Goal: Task Accomplishment & Management: Manage account settings

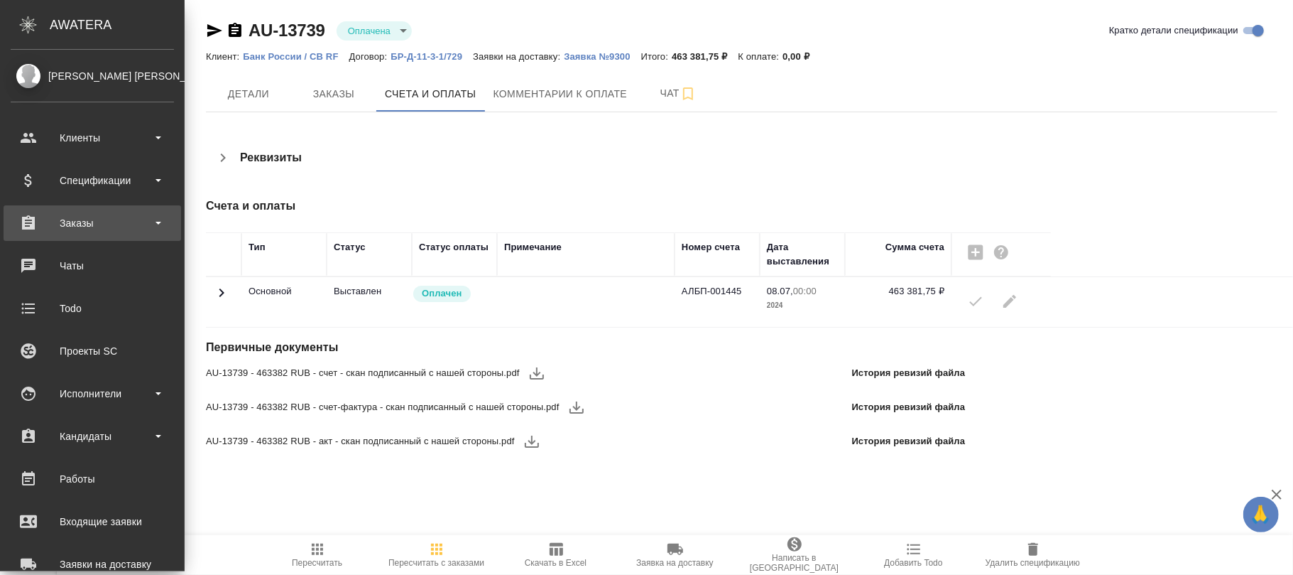
click at [54, 222] on div "Заказы" at bounding box center [92, 222] width 163 height 21
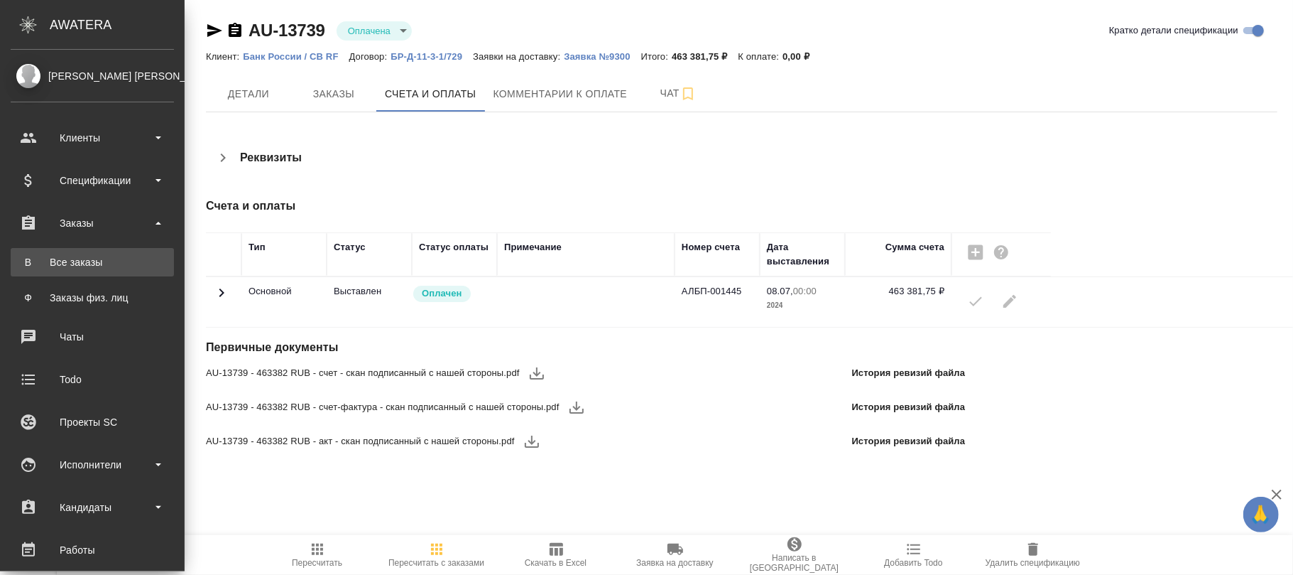
click at [85, 255] on div "Все заказы" at bounding box center [92, 262] width 149 height 14
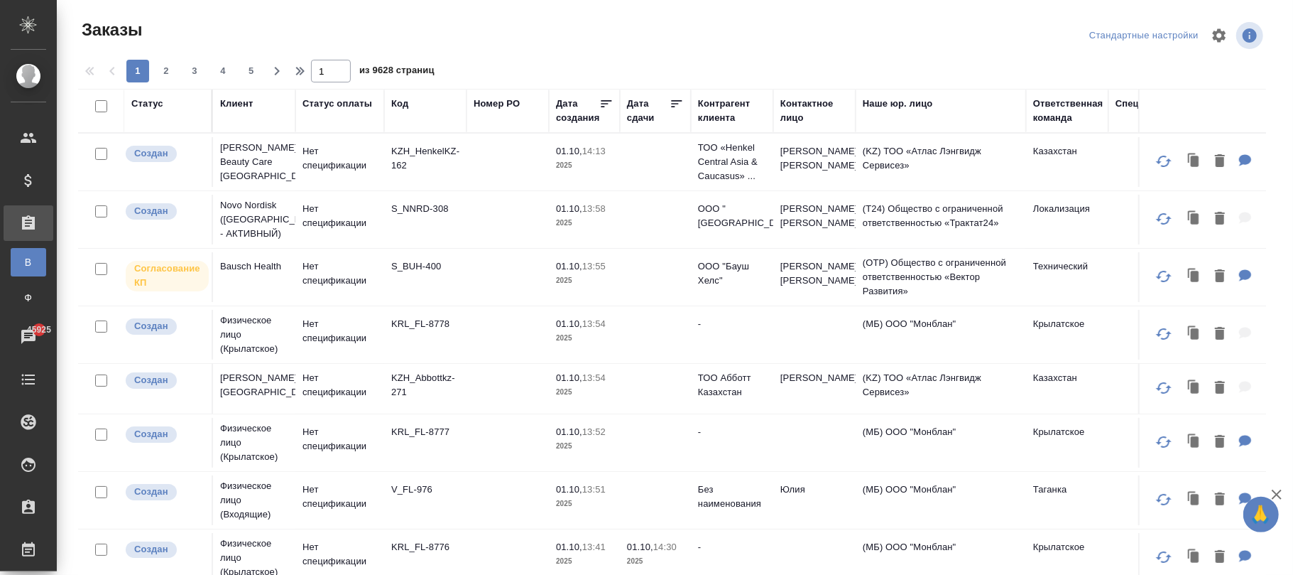
click at [403, 105] on div "Код" at bounding box center [399, 104] width 17 height 14
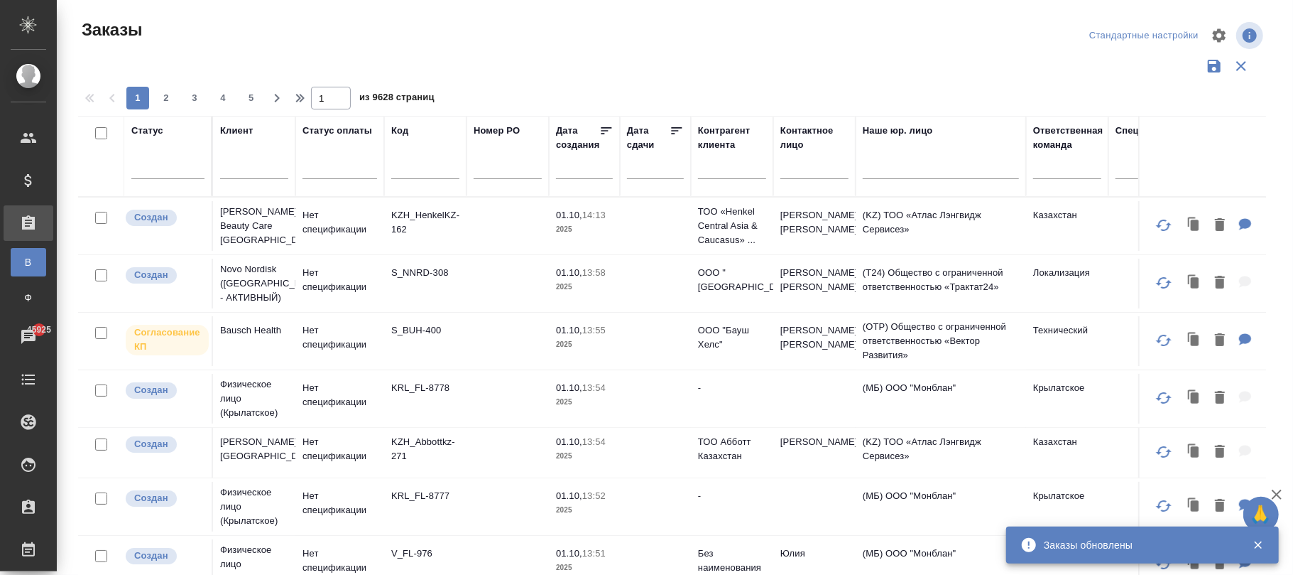
click at [410, 171] on input "text" at bounding box center [425, 170] width 68 height 18
click at [405, 172] on input "text" at bounding box center [425, 170] width 68 height 18
click at [403, 170] on input "text" at bounding box center [425, 170] width 68 height 18
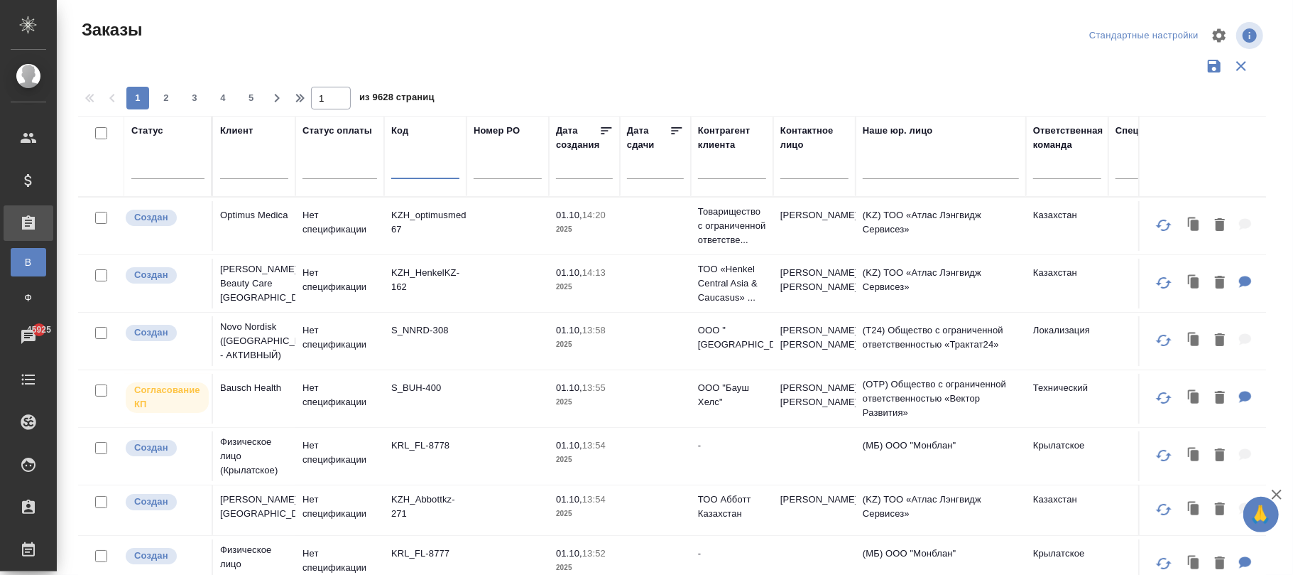
paste input "S_Haier-840"
type input "S_Haier-840"
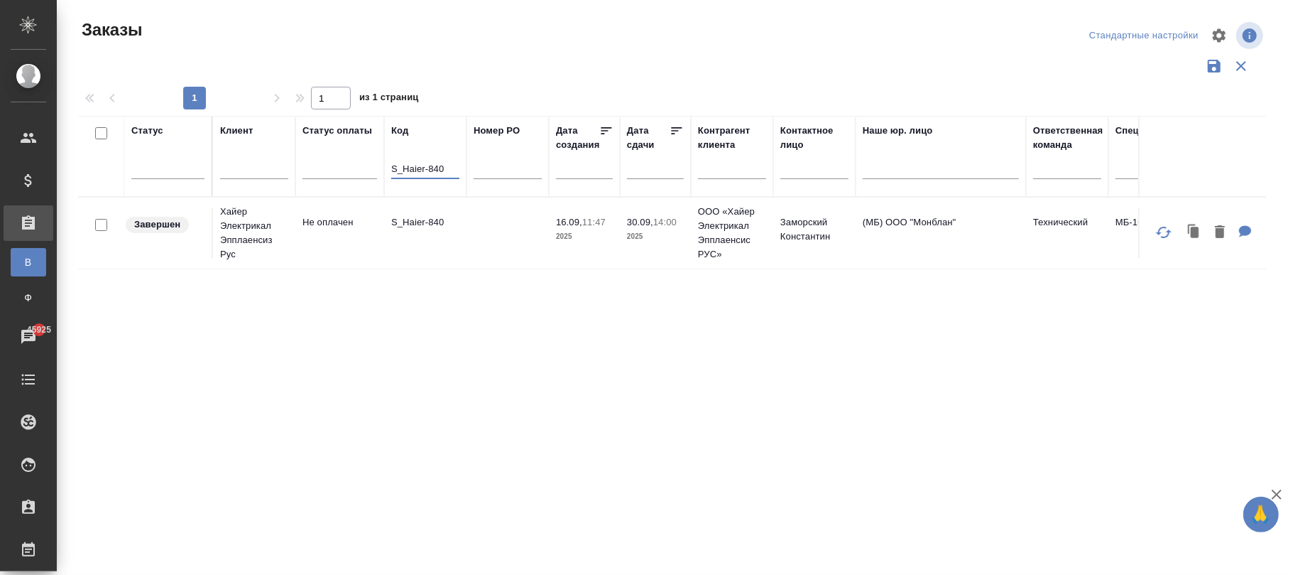
click at [494, 248] on td at bounding box center [508, 233] width 82 height 50
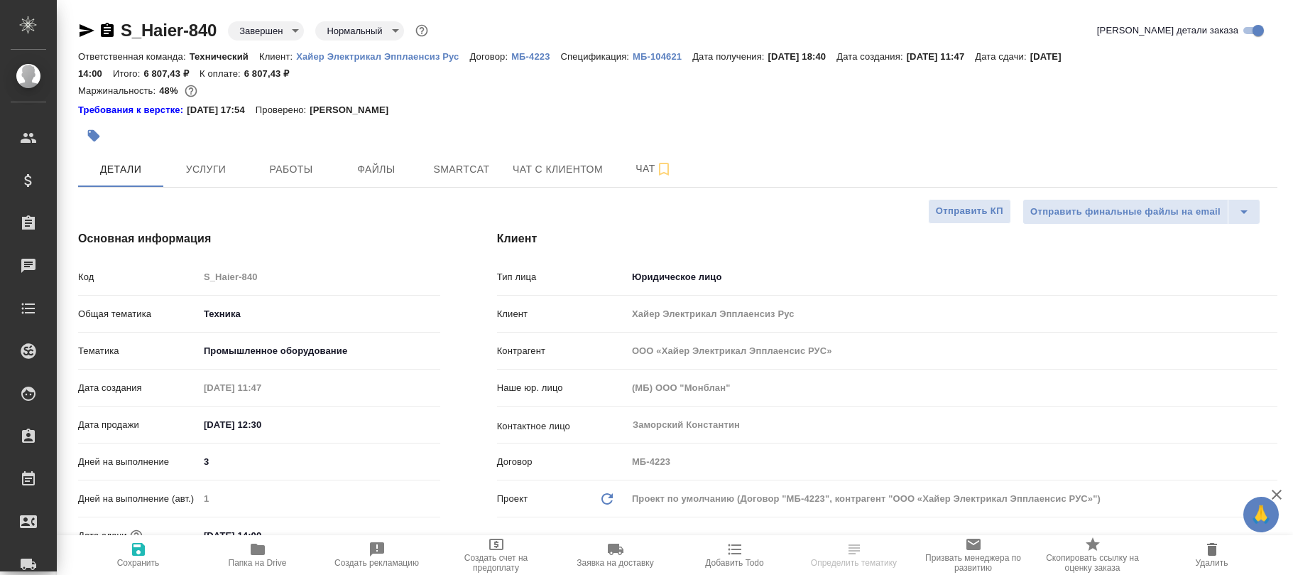
select select "RU"
click at [290, 169] on span "Работы" at bounding box center [291, 169] width 68 height 18
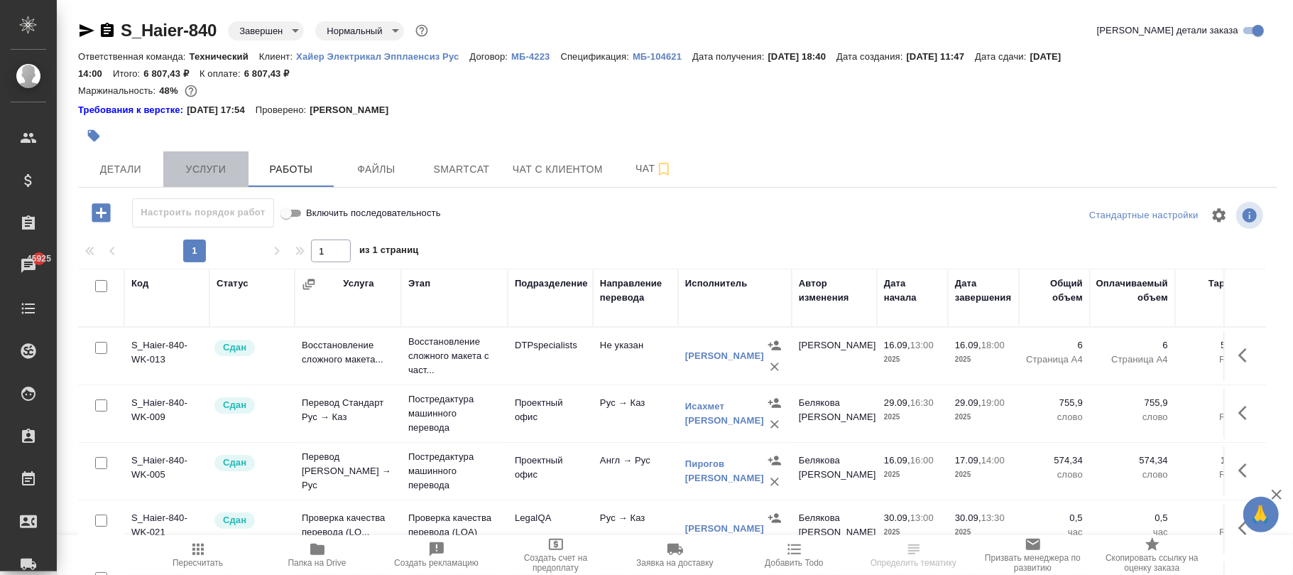
click at [225, 169] on span "Услуги" at bounding box center [206, 169] width 68 height 18
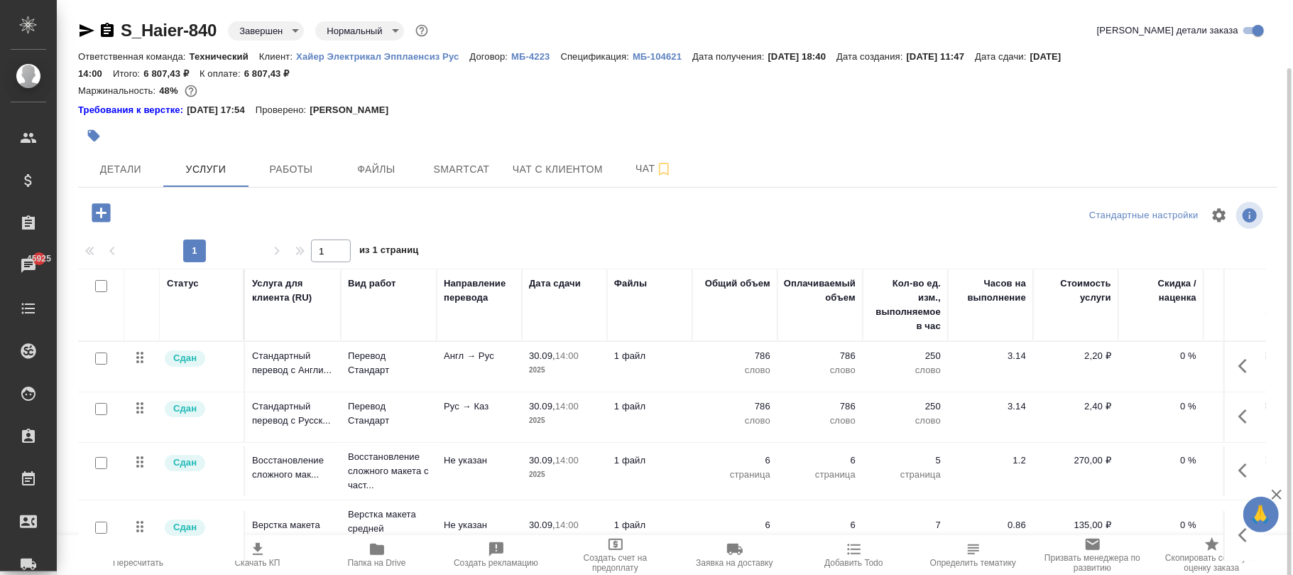
scroll to position [35, 0]
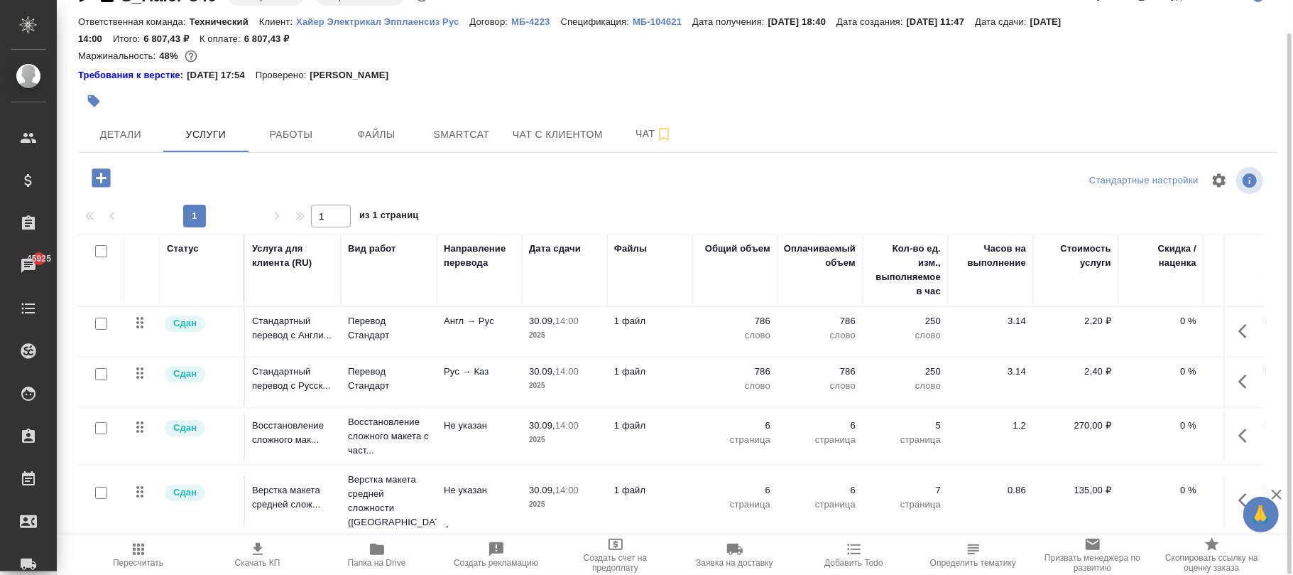
click at [109, 171] on icon "button" at bounding box center [101, 177] width 25 height 25
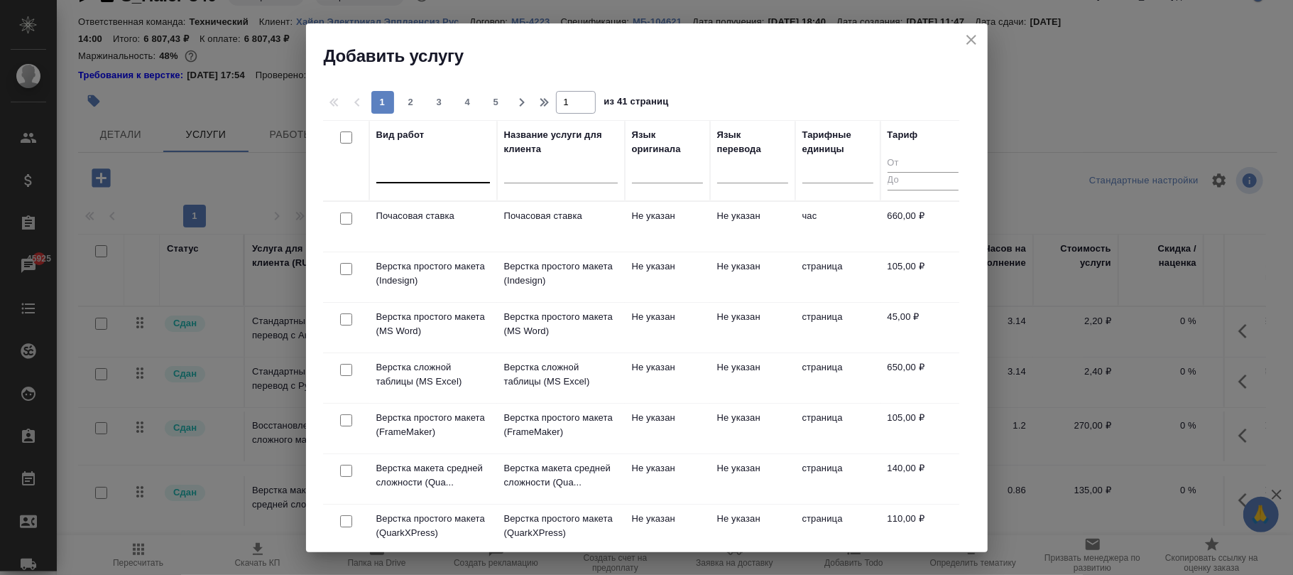
click at [418, 170] on div at bounding box center [433, 168] width 114 height 21
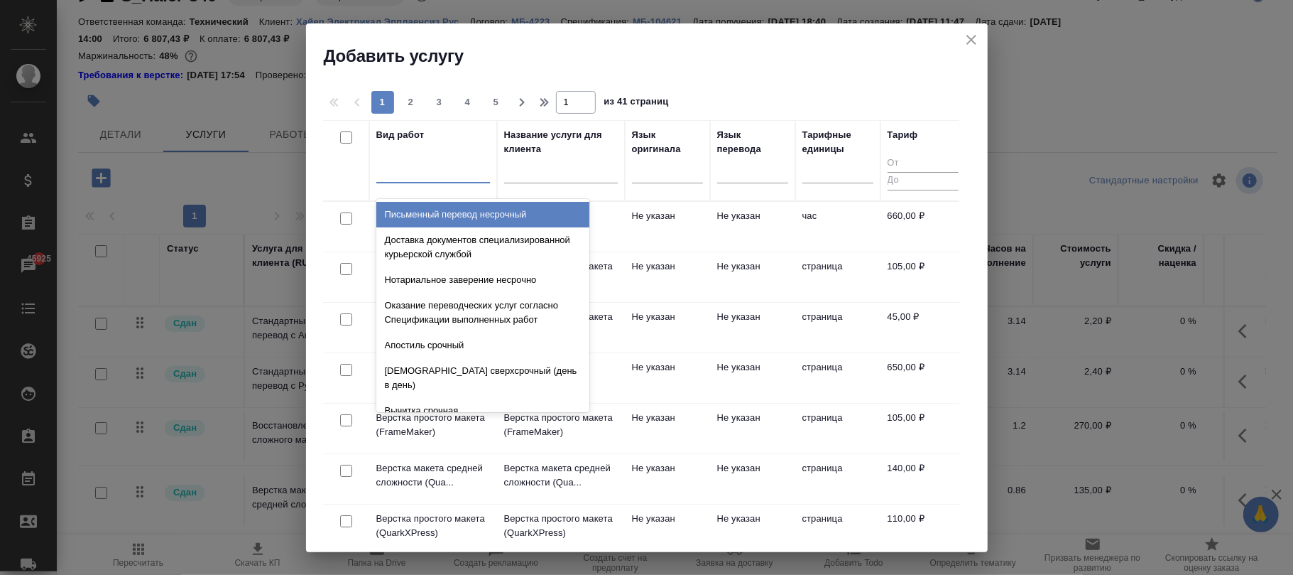
paste input "[URL][DOMAIN_NAME]"
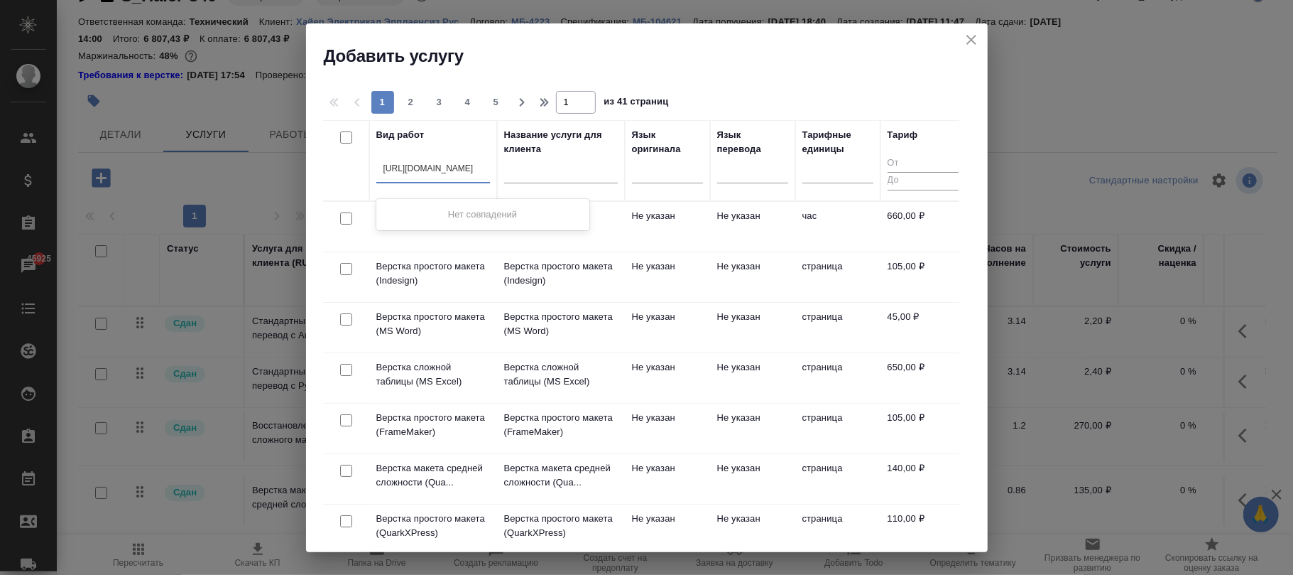
scroll to position [0, 2728]
type input "[URL][DOMAIN_NAME]"
click at [388, 163] on div "https://[DOMAIN_NAME]/tickets?sort=%D1%81%D0%BE%D1%81%D1%82%D0%BE%D1%8F%D0%BD%D…" at bounding box center [433, 168] width 114 height 21
click at [969, 43] on icon "close" at bounding box center [971, 39] width 17 height 17
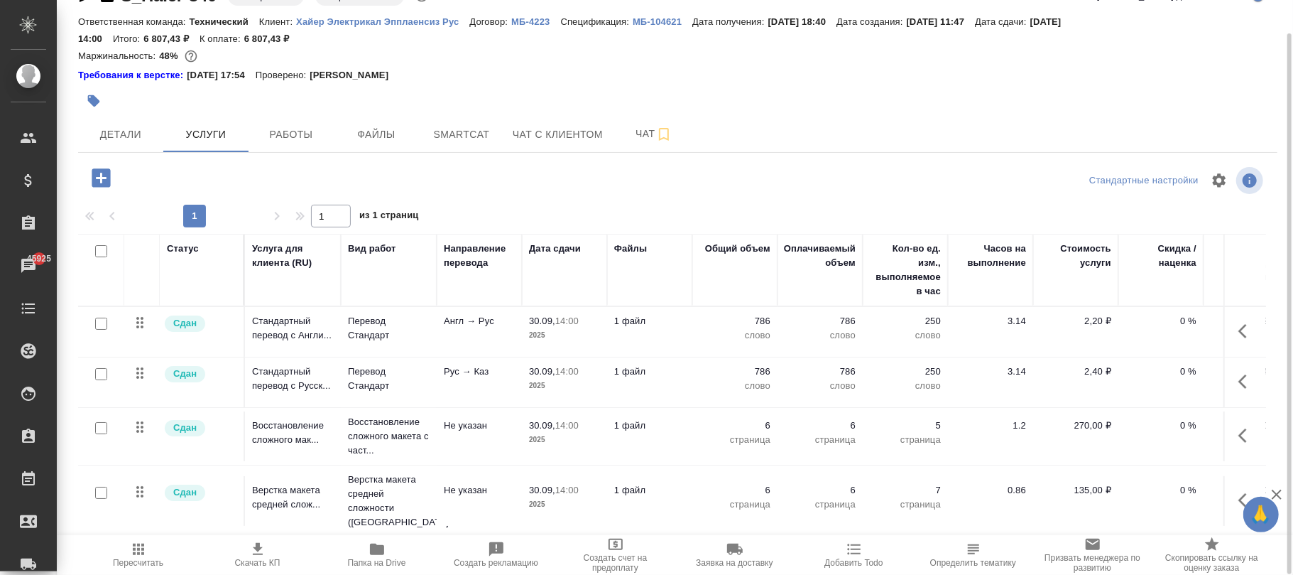
click at [534, 18] on p "МБ-4223" at bounding box center [535, 21] width 49 height 11
click at [107, 177] on icon "button" at bounding box center [101, 177] width 18 height 18
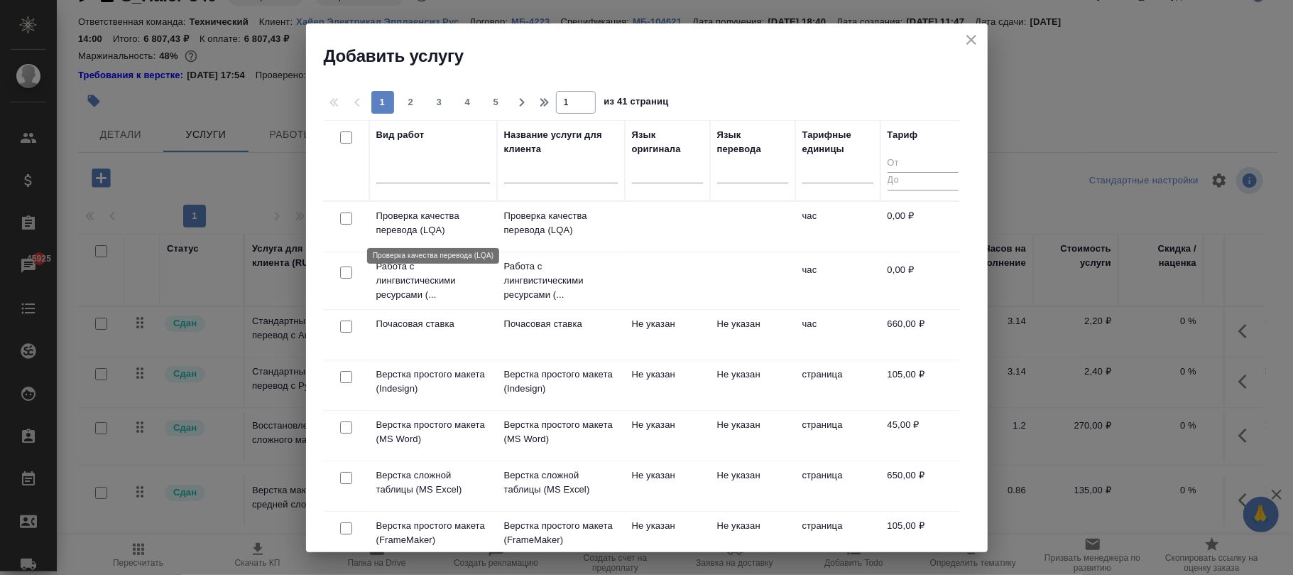
click at [430, 219] on p "Проверка качества перевода (LQA)" at bounding box center [433, 223] width 114 height 28
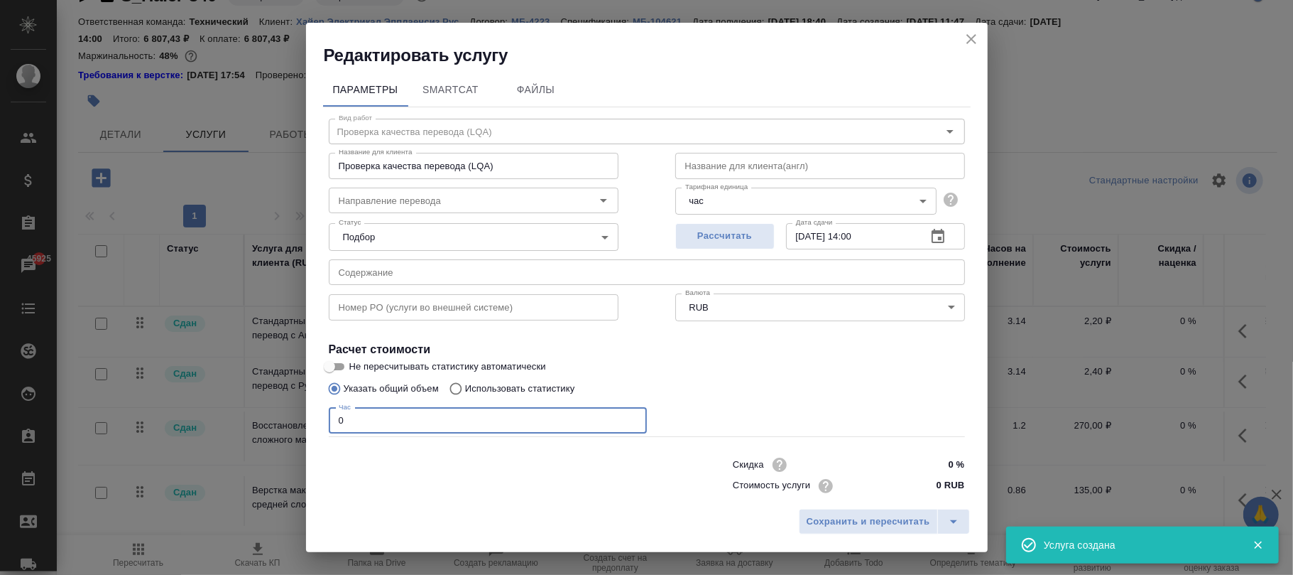
drag, startPoint x: 396, startPoint y: 421, endPoint x: 441, endPoint y: 435, distance: 46.7
click at [270, 410] on div "Редактировать услугу Параметры SmartCat Файлы Вид работ Проверка качества перев…" at bounding box center [646, 287] width 1293 height 575
type input "1"
click at [873, 523] on span "Сохранить и пересчитать" at bounding box center [869, 521] width 124 height 16
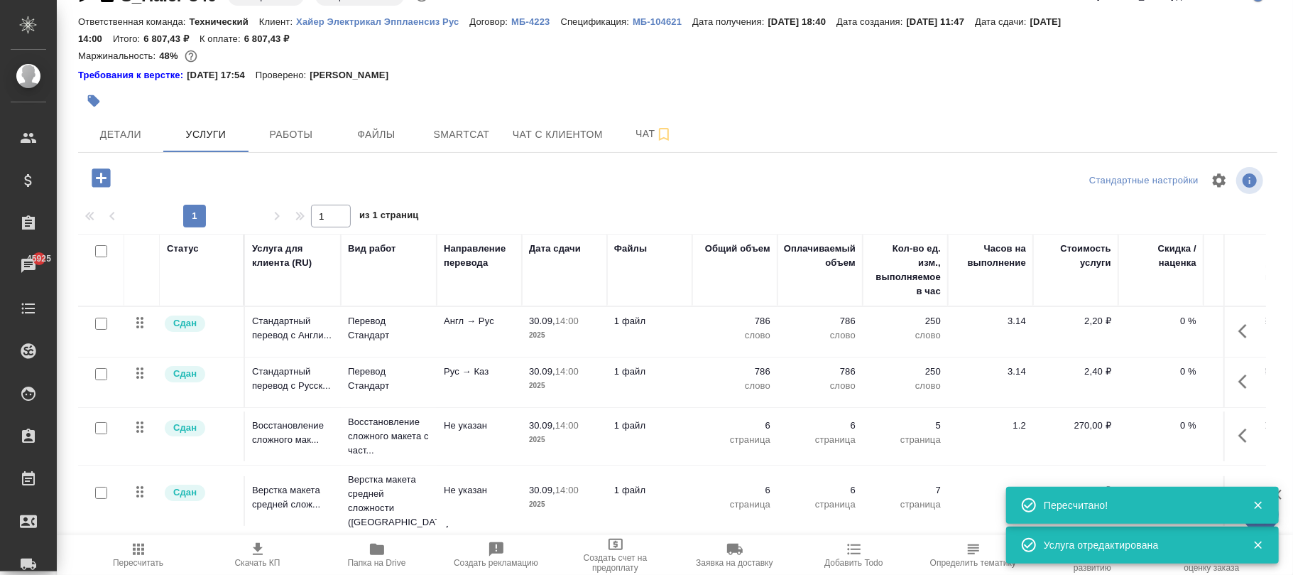
scroll to position [216, 0]
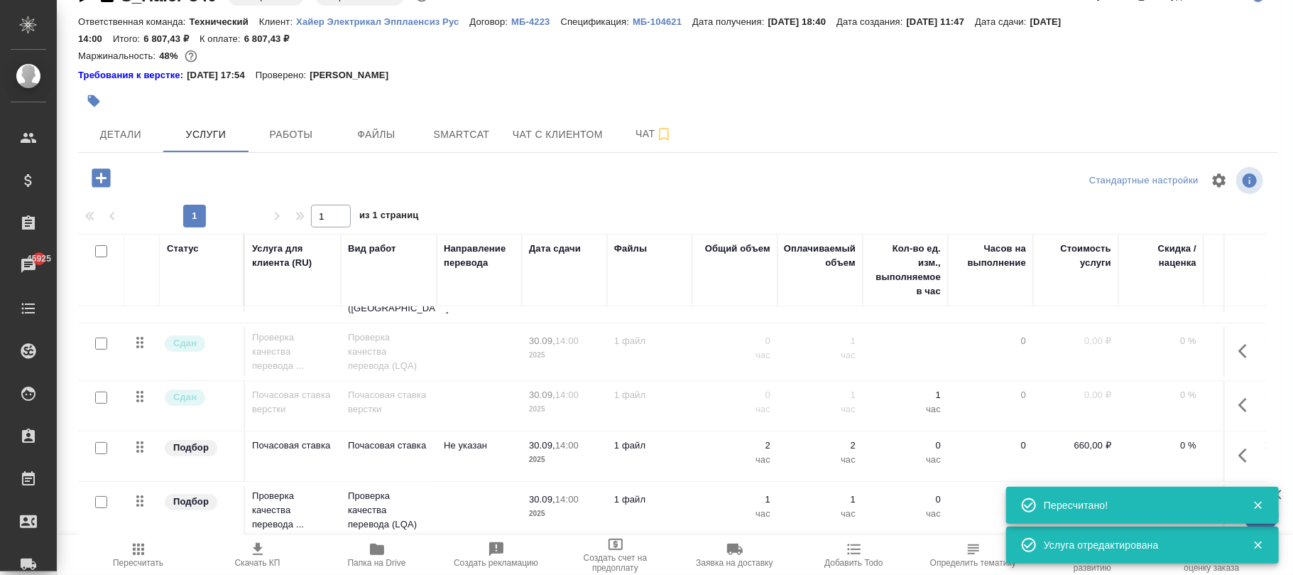
click at [1260, 503] on icon "button" at bounding box center [1258, 505] width 8 height 8
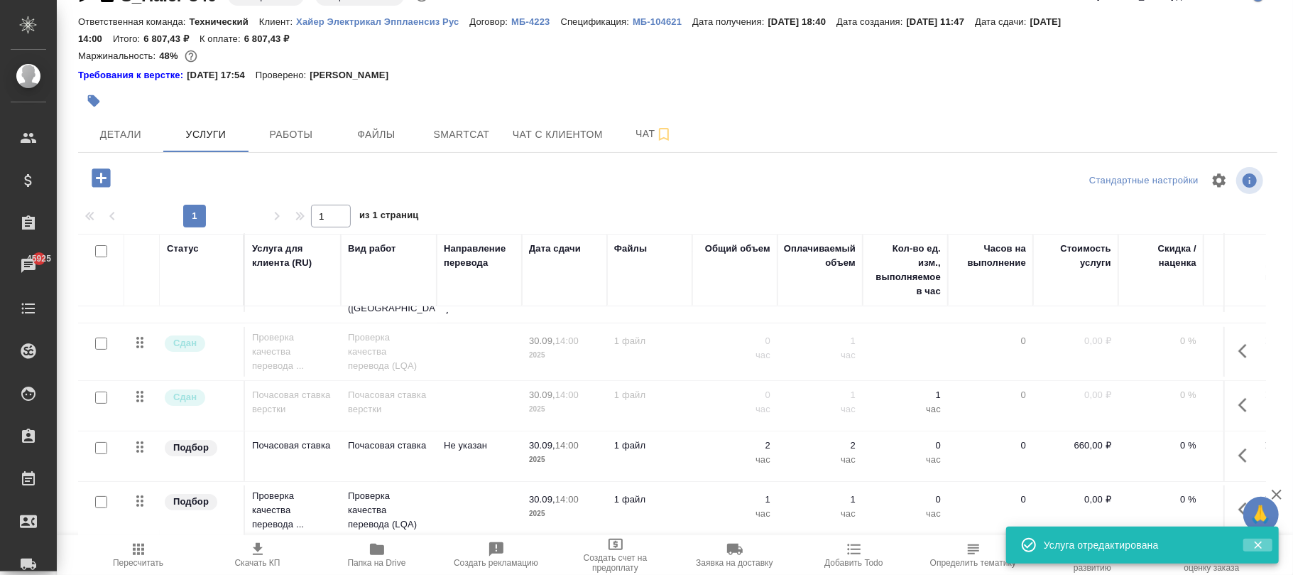
click at [1258, 541] on icon "button" at bounding box center [1258, 544] width 13 height 13
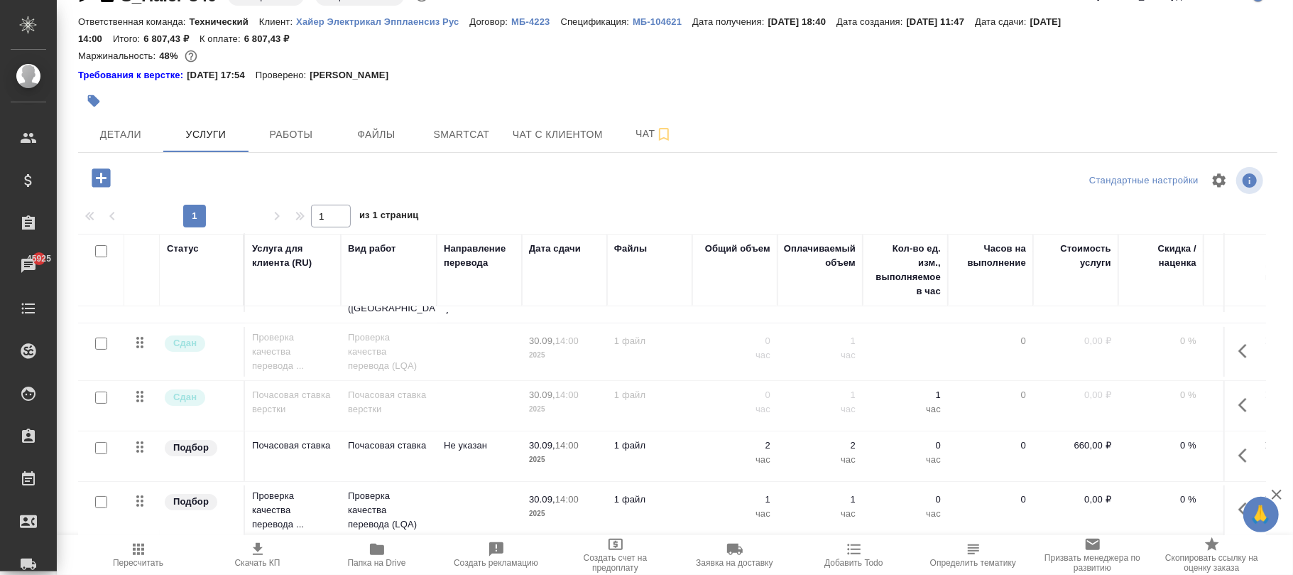
click at [1238, 501] on icon "button" at bounding box center [1246, 509] width 17 height 17
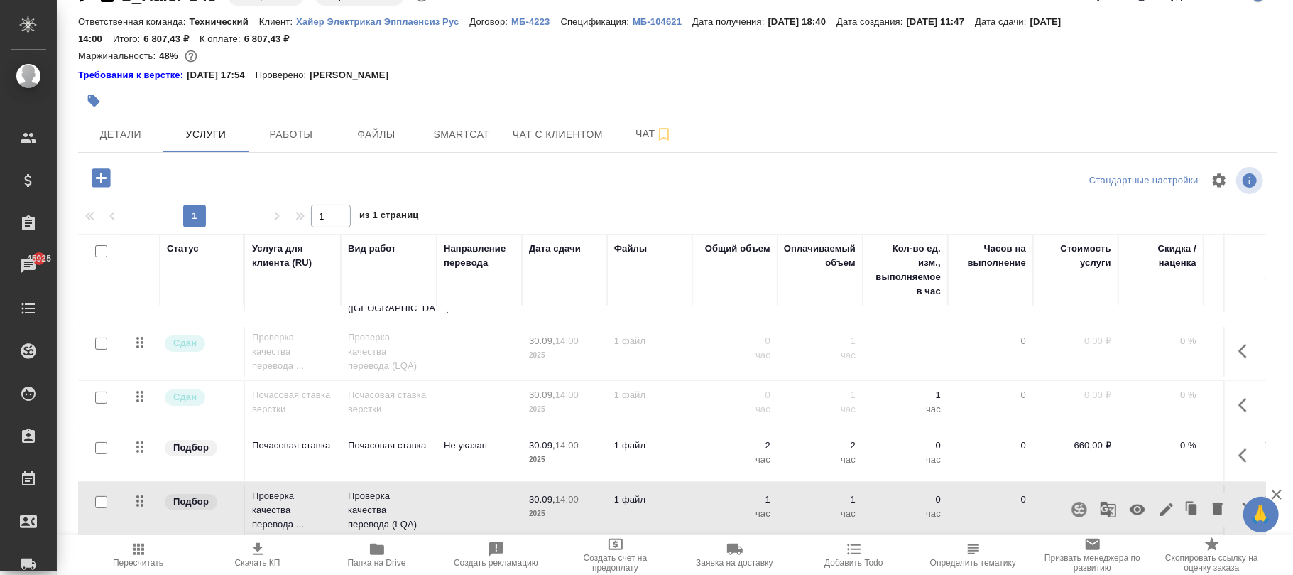
click at [1129, 501] on icon "button" at bounding box center [1137, 509] width 17 height 17
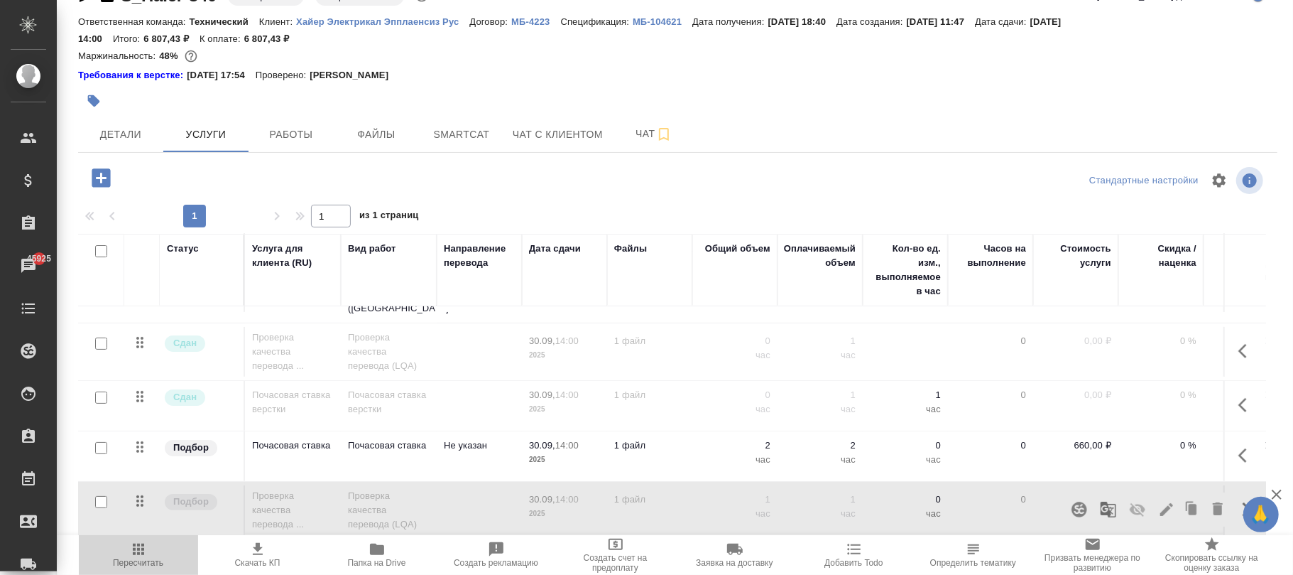
drag, startPoint x: 137, startPoint y: 550, endPoint x: 345, endPoint y: 291, distance: 331.8
click at [138, 550] on icon "button" at bounding box center [138, 548] width 11 height 11
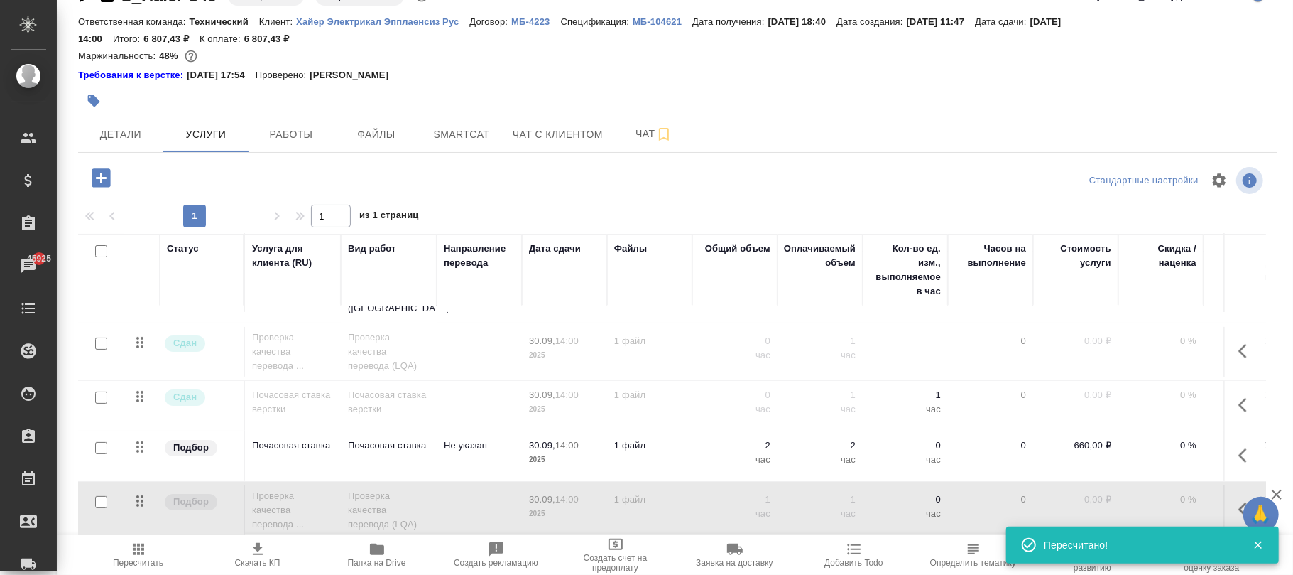
click at [105, 180] on icon "button" at bounding box center [101, 177] width 18 height 18
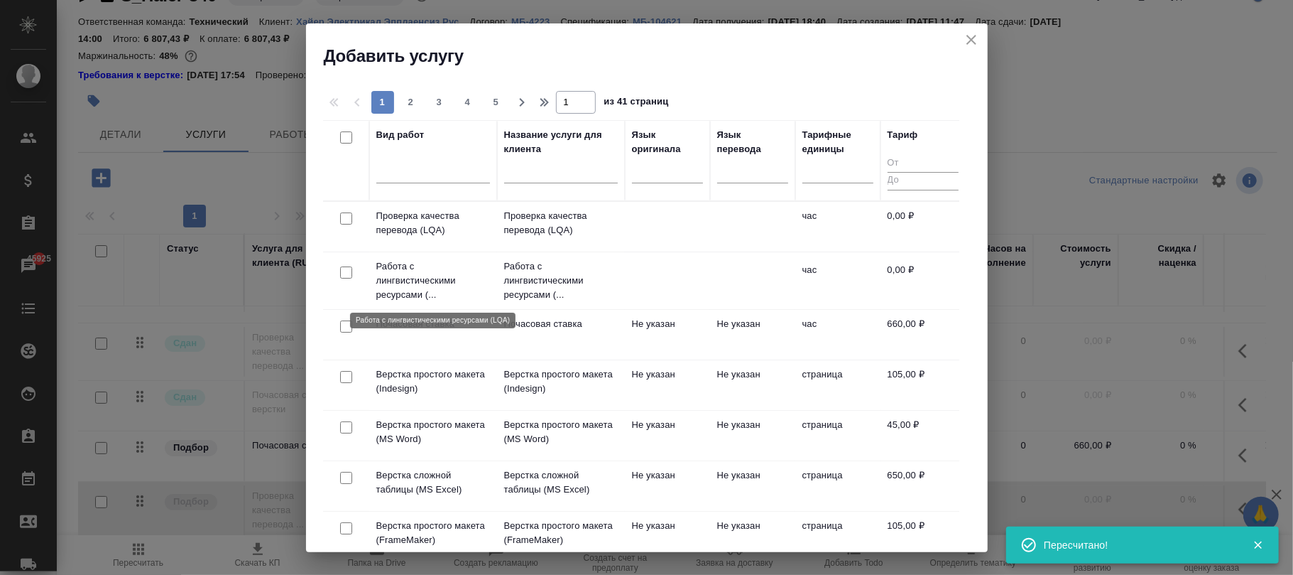
click at [445, 276] on p "Работа с лингвистическими ресурсами (..." at bounding box center [433, 280] width 114 height 43
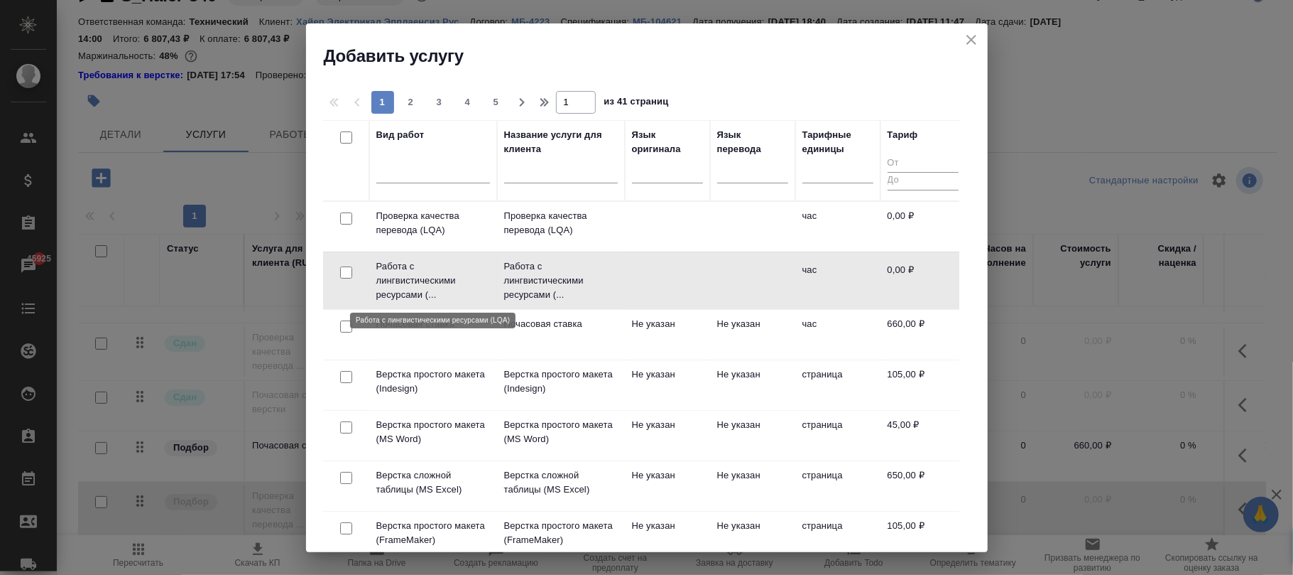
click at [445, 276] on p "Работа с лингвистическими ресурсами (..." at bounding box center [433, 280] width 114 height 43
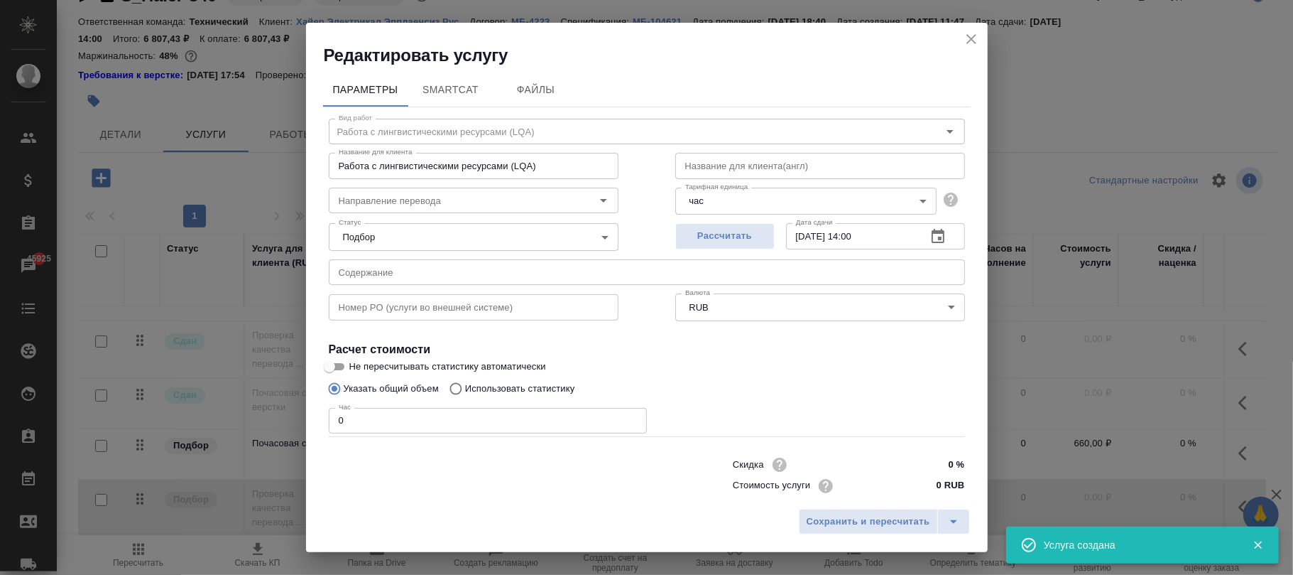
drag, startPoint x: 383, startPoint y: 423, endPoint x: 288, endPoint y: 426, distance: 95.9
click at [288, 426] on div "Редактировать услугу Параметры SmartCat Файлы Вид работ Работа с лингвистически…" at bounding box center [646, 287] width 1293 height 575
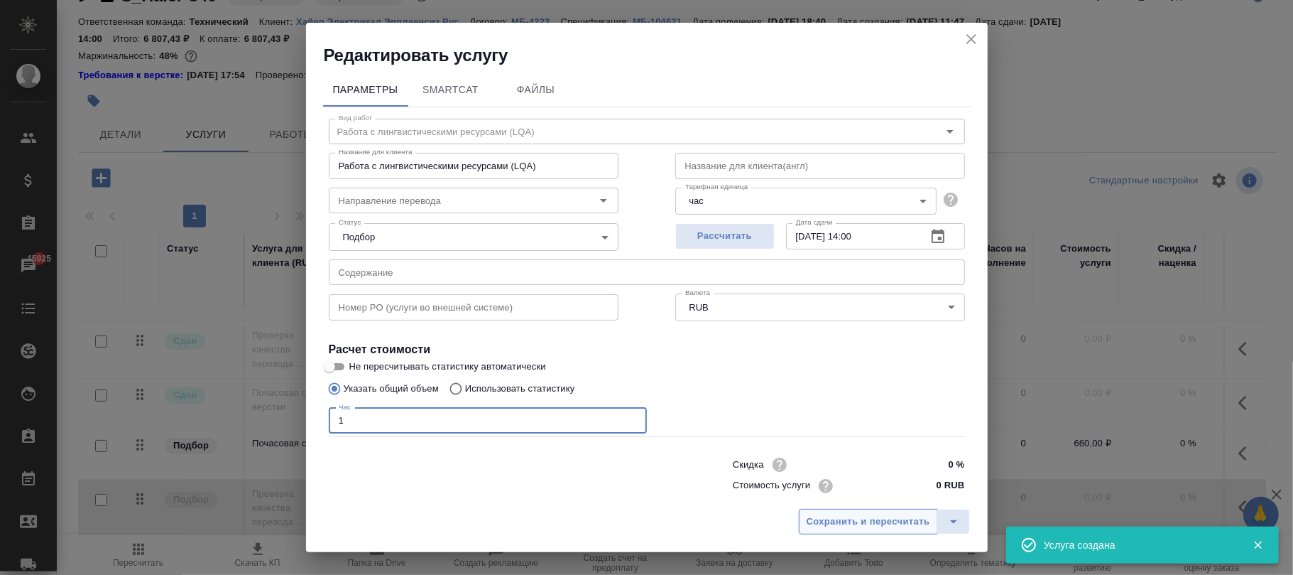
type input "1"
click at [881, 520] on span "Сохранить и пересчитать" at bounding box center [869, 521] width 124 height 16
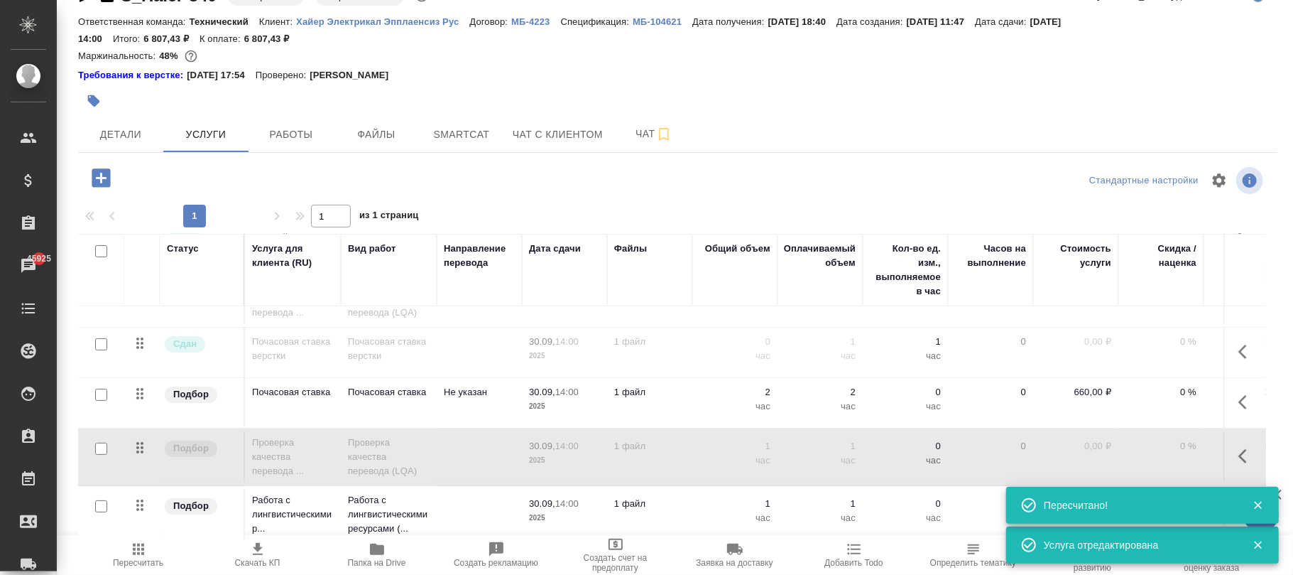
scroll to position [273, 0]
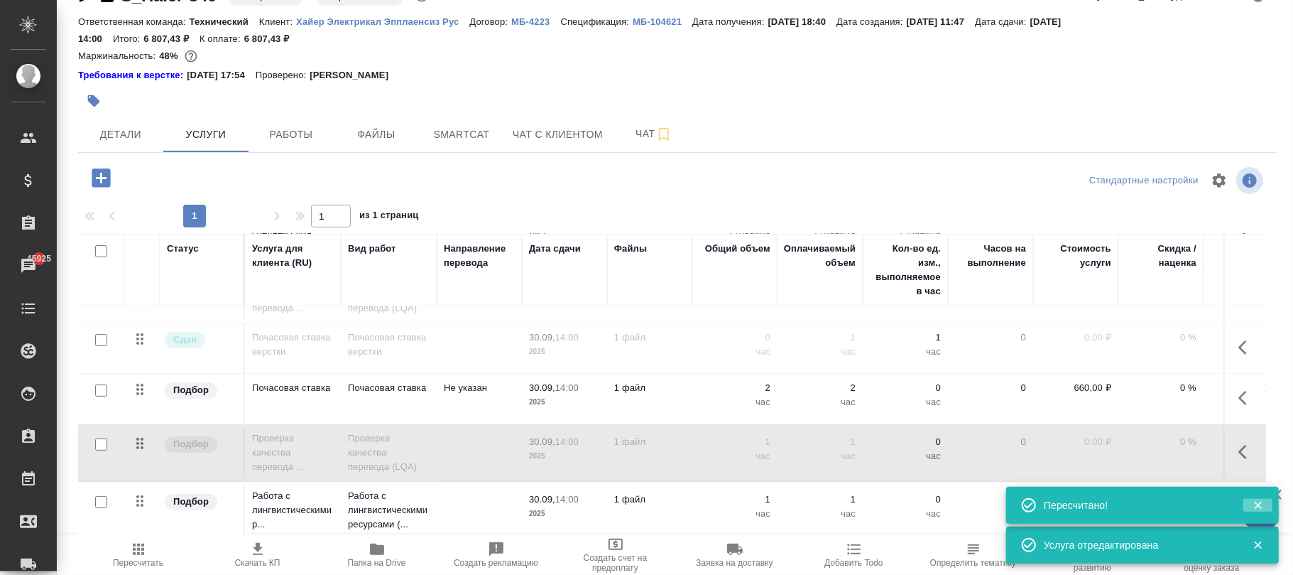
click at [1256, 504] on icon "button" at bounding box center [1258, 505] width 13 height 13
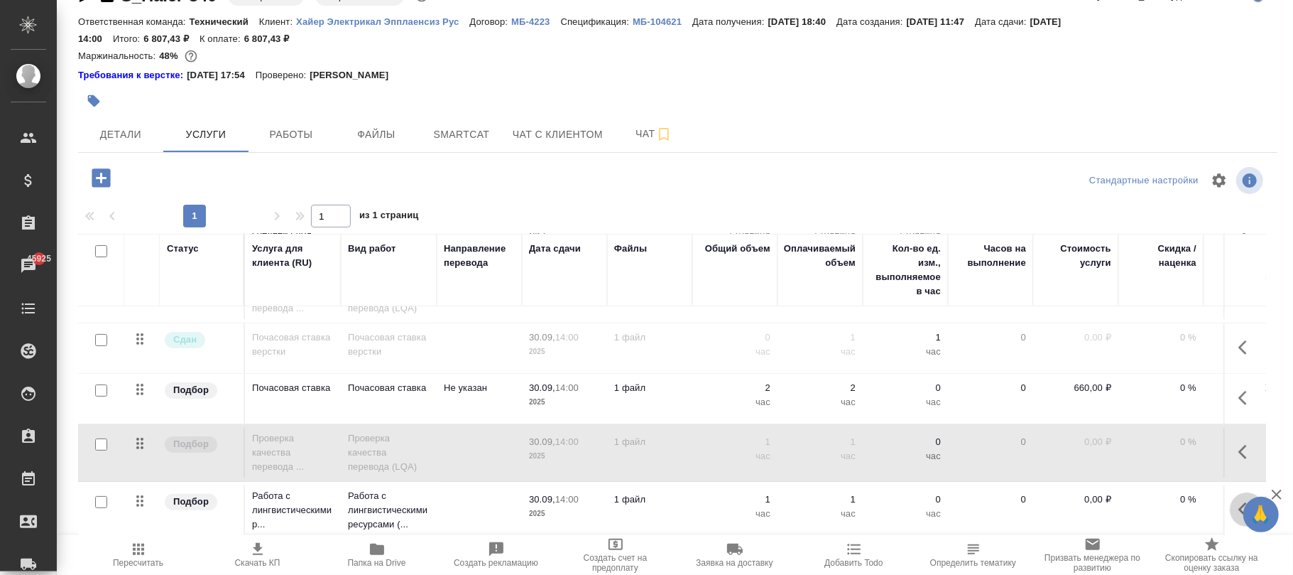
click at [1238, 501] on icon "button" at bounding box center [1246, 509] width 17 height 17
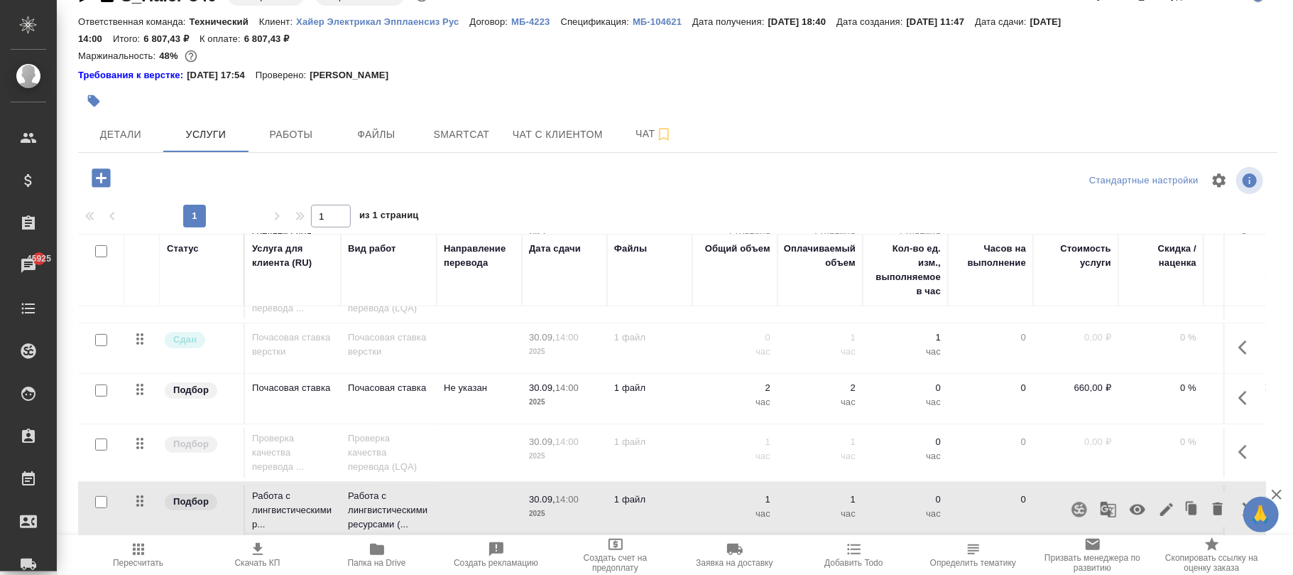
click at [1129, 501] on icon "button" at bounding box center [1137, 509] width 17 height 17
click at [142, 552] on icon "button" at bounding box center [138, 548] width 11 height 11
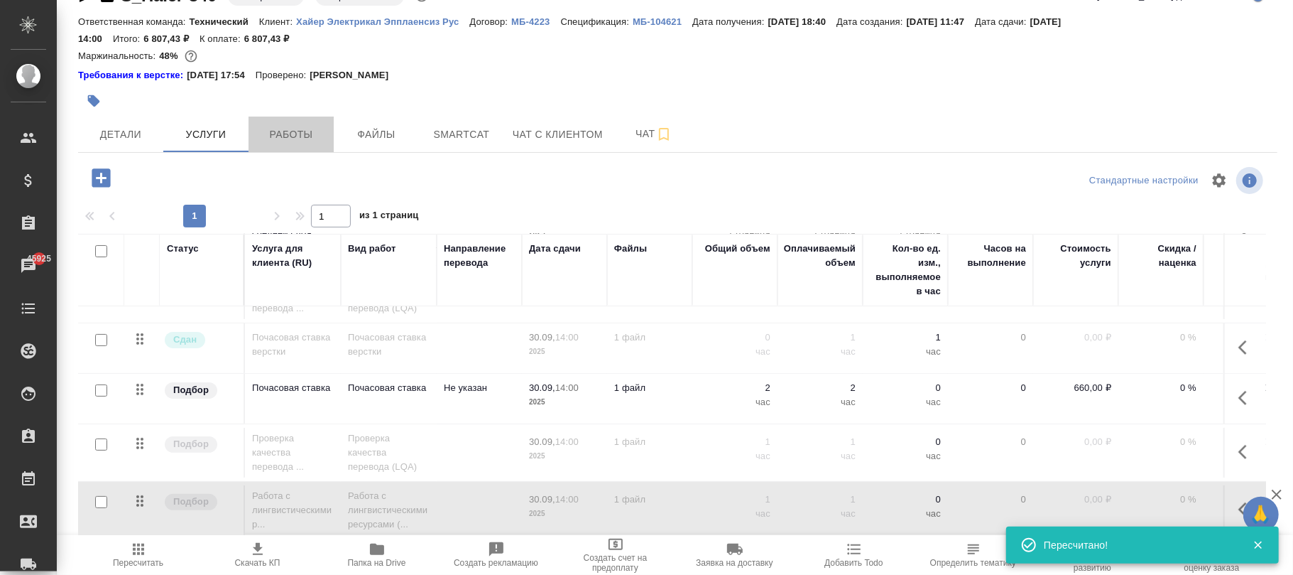
drag, startPoint x: 294, startPoint y: 136, endPoint x: 347, endPoint y: 160, distance: 58.2
click at [294, 135] on span "Работы" at bounding box center [291, 135] width 68 height 18
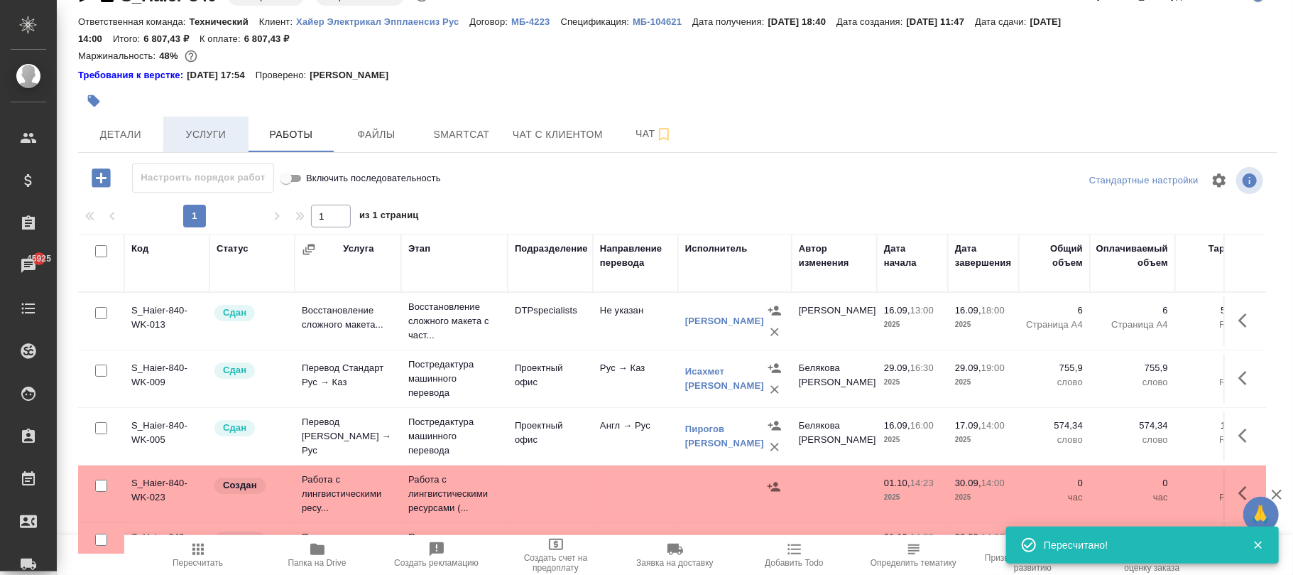
click at [216, 134] on span "Услуги" at bounding box center [206, 135] width 68 height 18
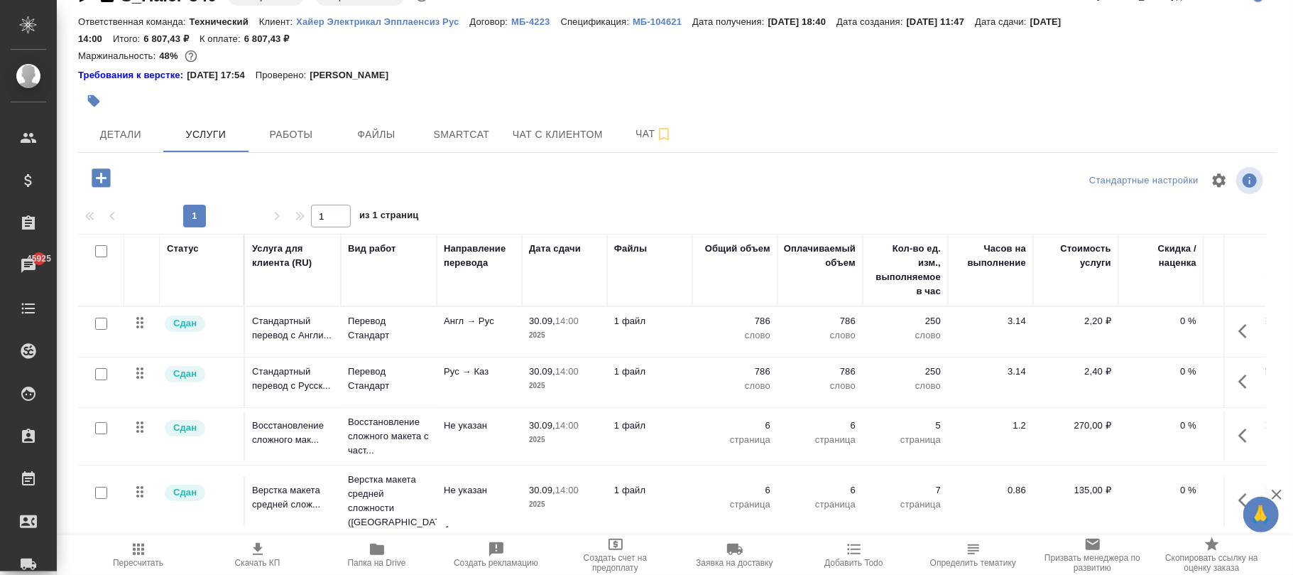
scroll to position [273, 0]
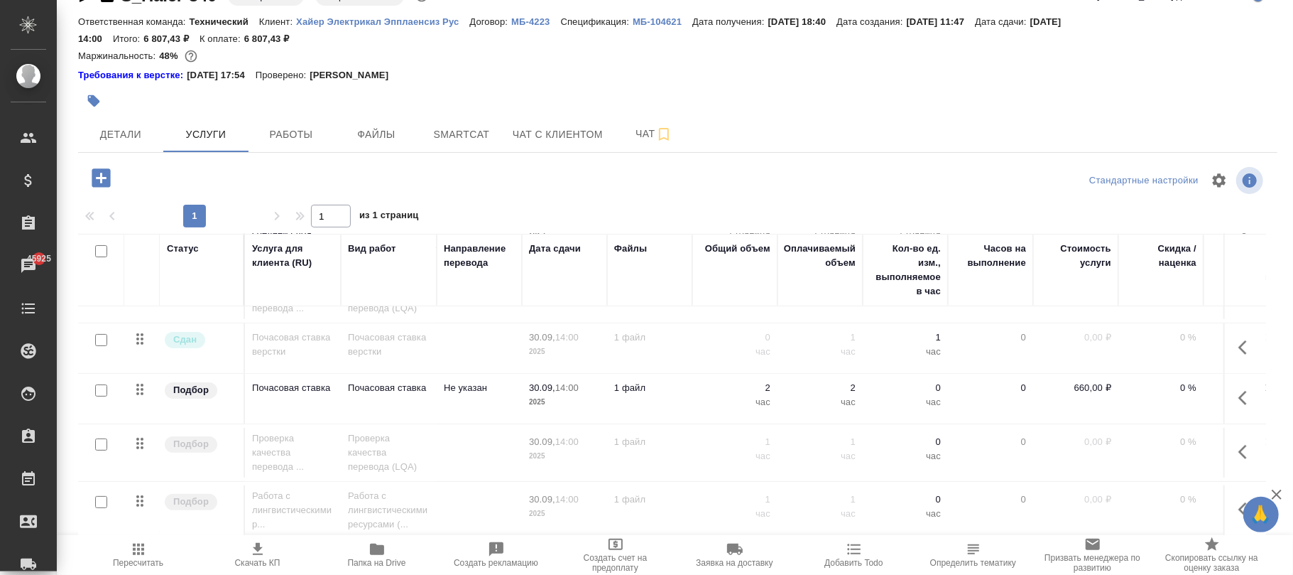
click at [1046, 435] on p "0,00 ₽" at bounding box center [1075, 442] width 71 height 14
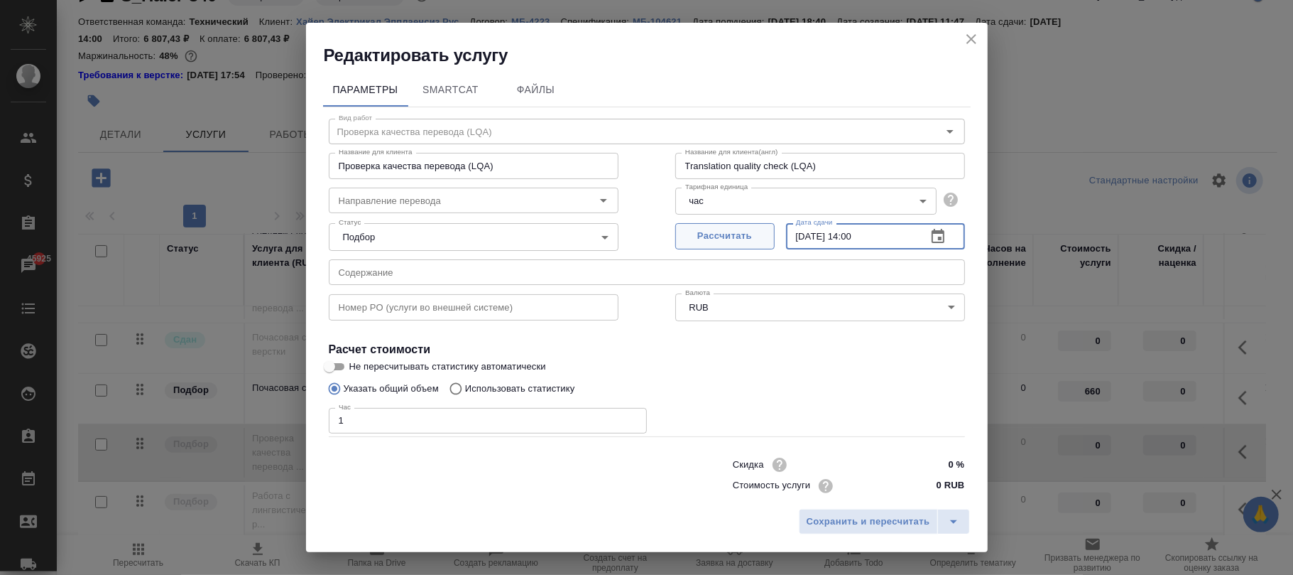
drag, startPoint x: 879, startPoint y: 226, endPoint x: 672, endPoint y: 228, distance: 207.4
click at [675, 228] on div "Рассчитать Дата сдачи [DATE] 14:00 Дата сдачи" at bounding box center [820, 234] width 290 height 34
paste input "[DATE] 12"
type input "[DATE] 12:00"
drag, startPoint x: 906, startPoint y: 523, endPoint x: 878, endPoint y: 366, distance: 158.7
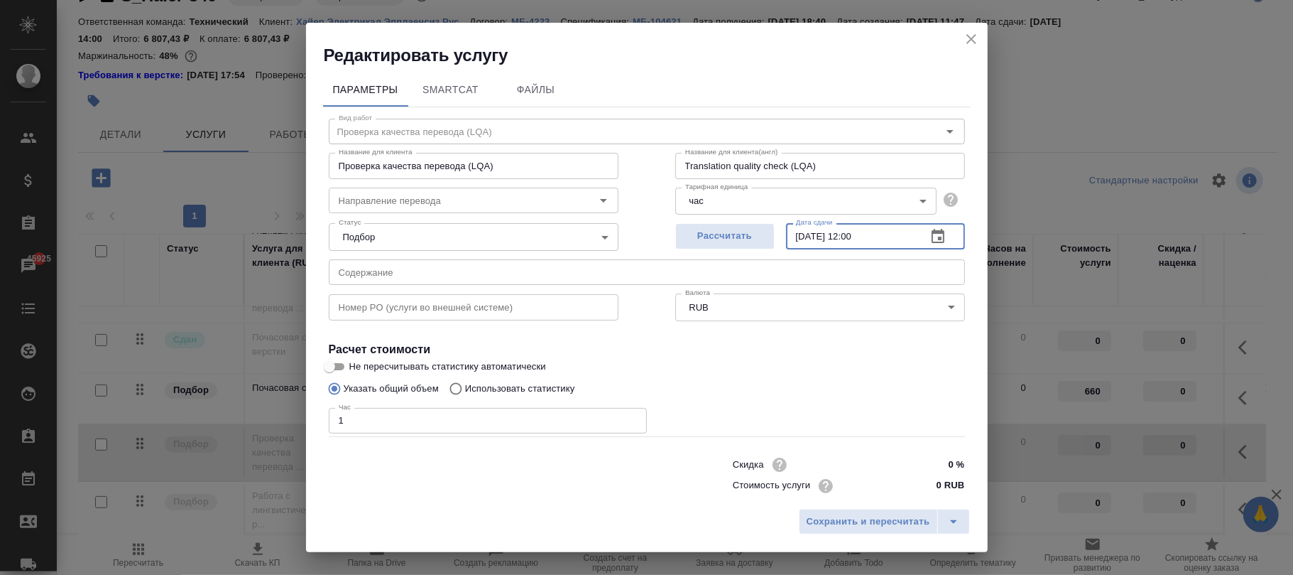
click at [905, 523] on span "Сохранить и пересчитать" at bounding box center [869, 521] width 124 height 16
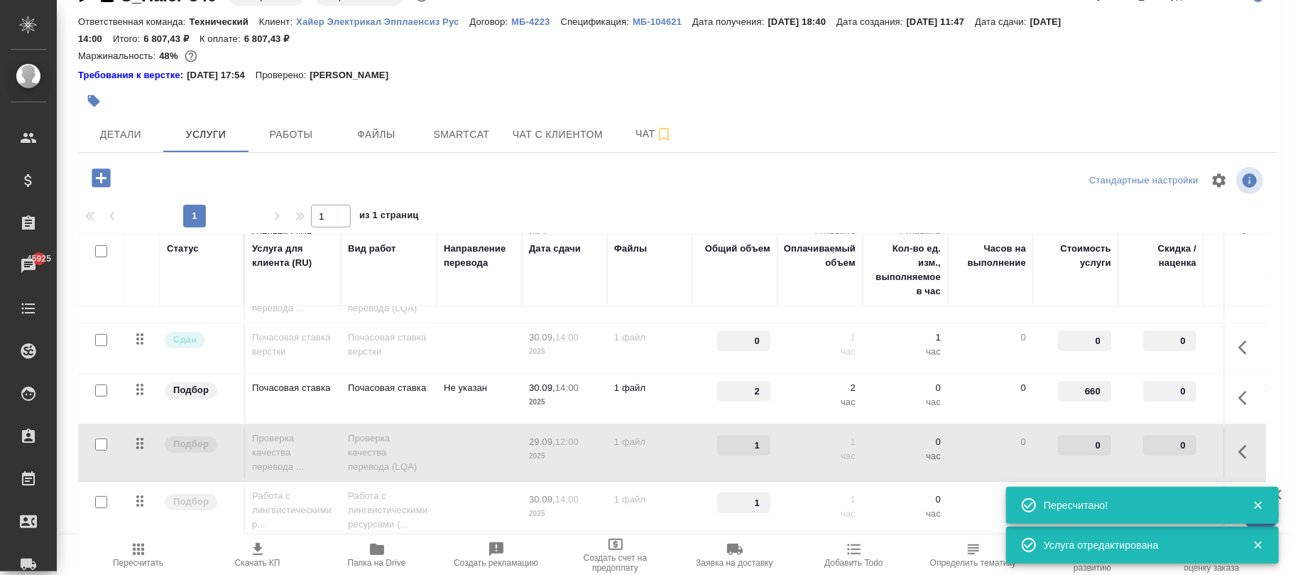
click at [795, 506] on p "час" at bounding box center [820, 513] width 71 height 14
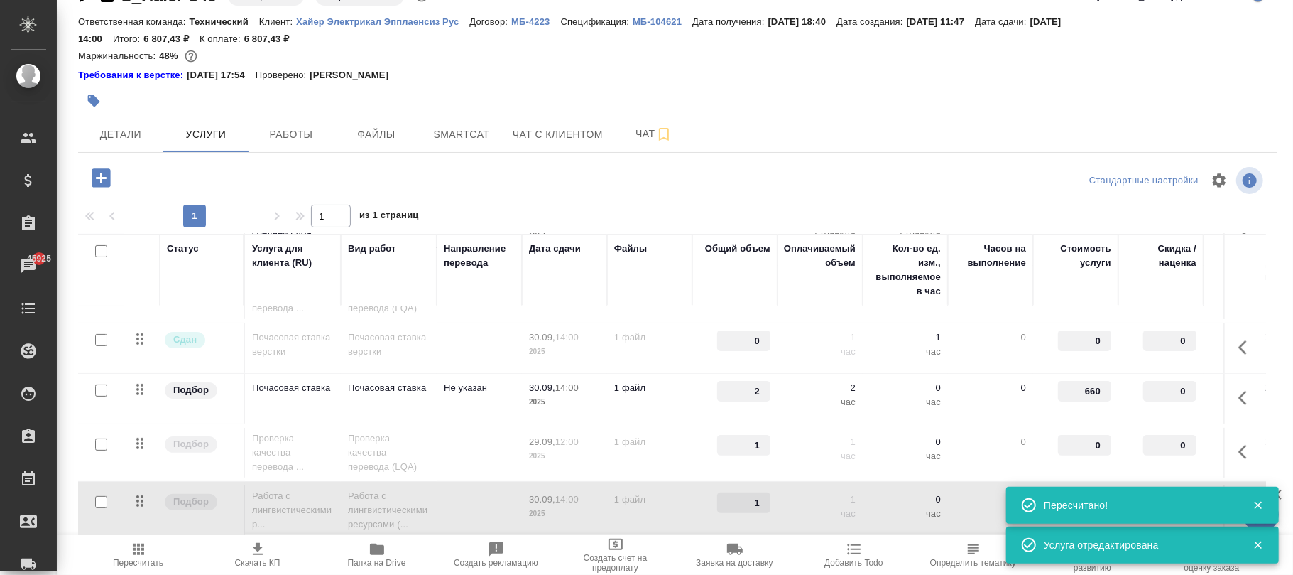
click at [795, 506] on p "час" at bounding box center [820, 513] width 71 height 14
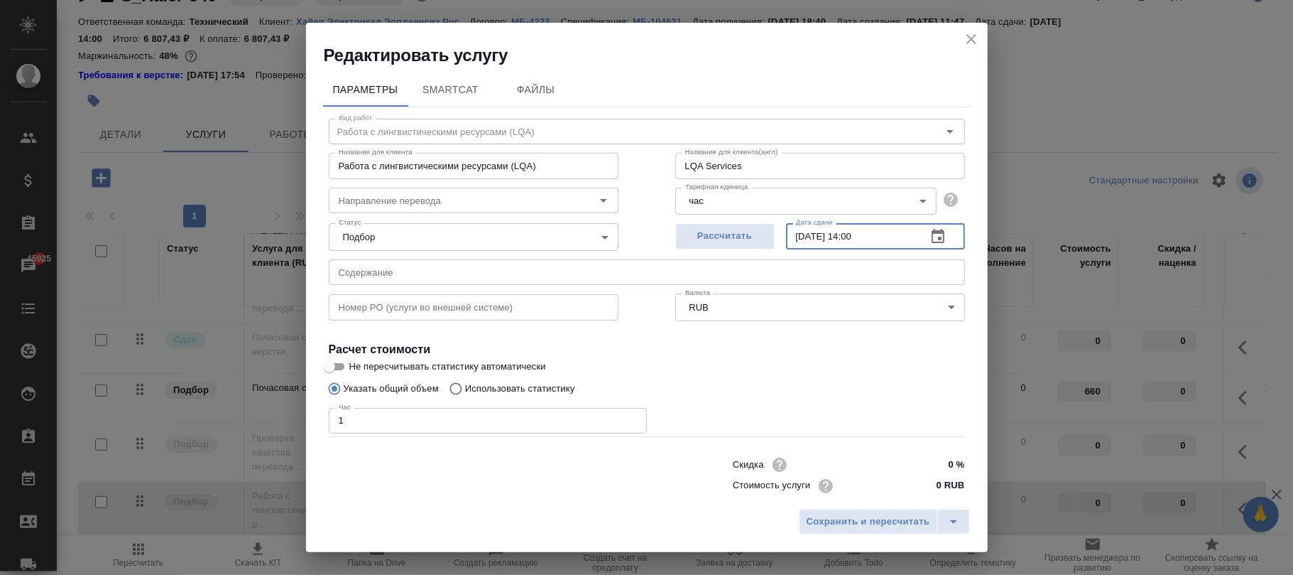
drag, startPoint x: 876, startPoint y: 236, endPoint x: 611, endPoint y: 227, distance: 264.3
click at [611, 227] on div "Статус Подбор none Статус Рассчитать Дата сдачи [DATE] 14:00 Дата сдачи" at bounding box center [646, 235] width 693 height 92
paste input "[DATE] 18"
type input "[DATE] 18:00"
click at [879, 517] on span "Сохранить и пересчитать" at bounding box center [869, 521] width 124 height 16
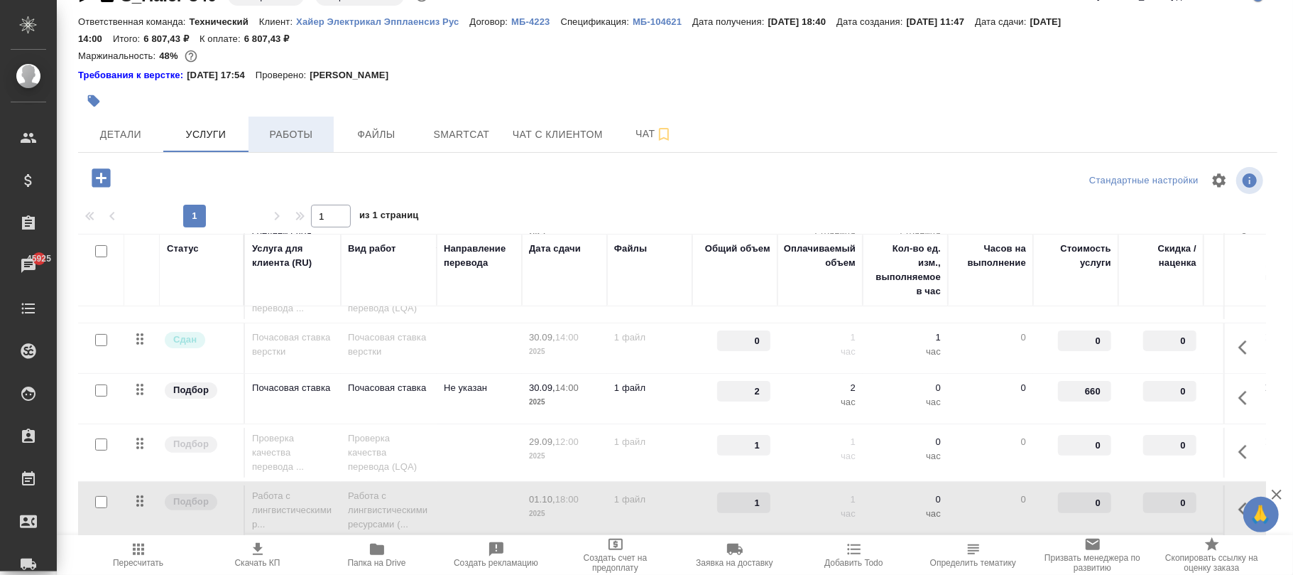
click at [285, 143] on button "Работы" at bounding box center [291, 134] width 85 height 36
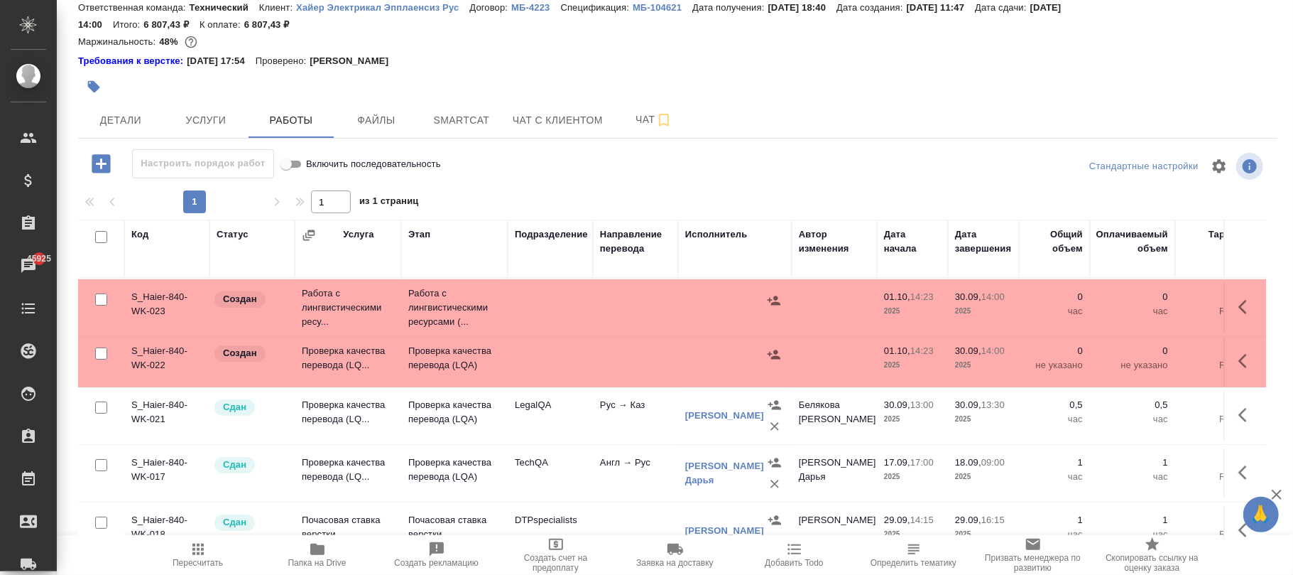
scroll to position [160, 0]
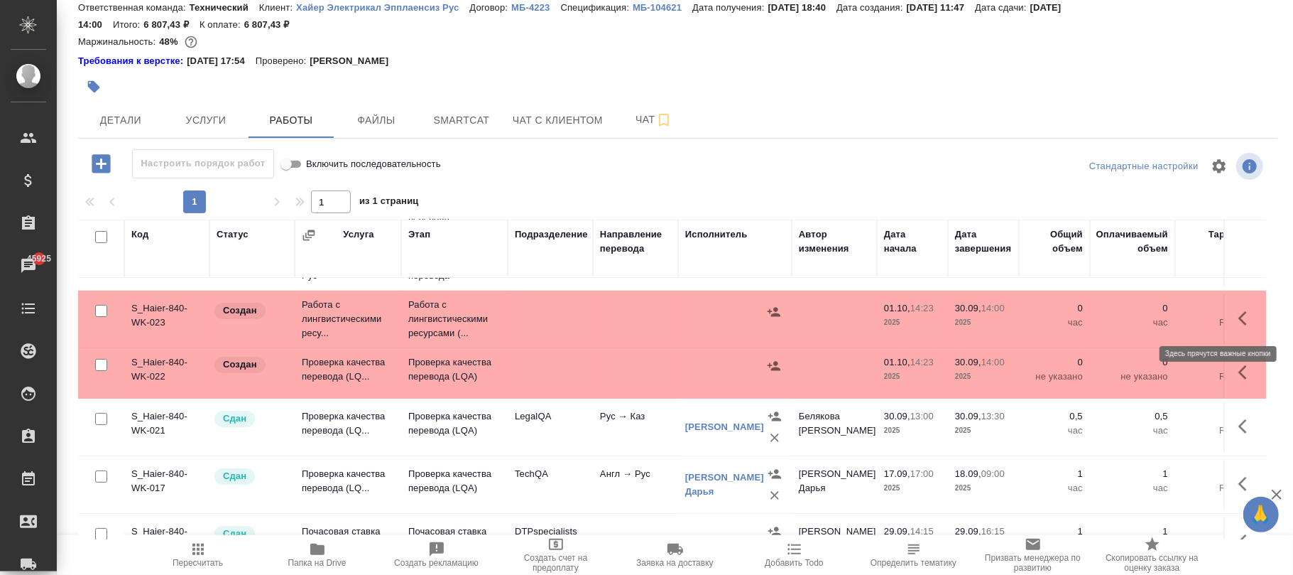
click at [1238, 318] on icon "button" at bounding box center [1246, 318] width 17 height 17
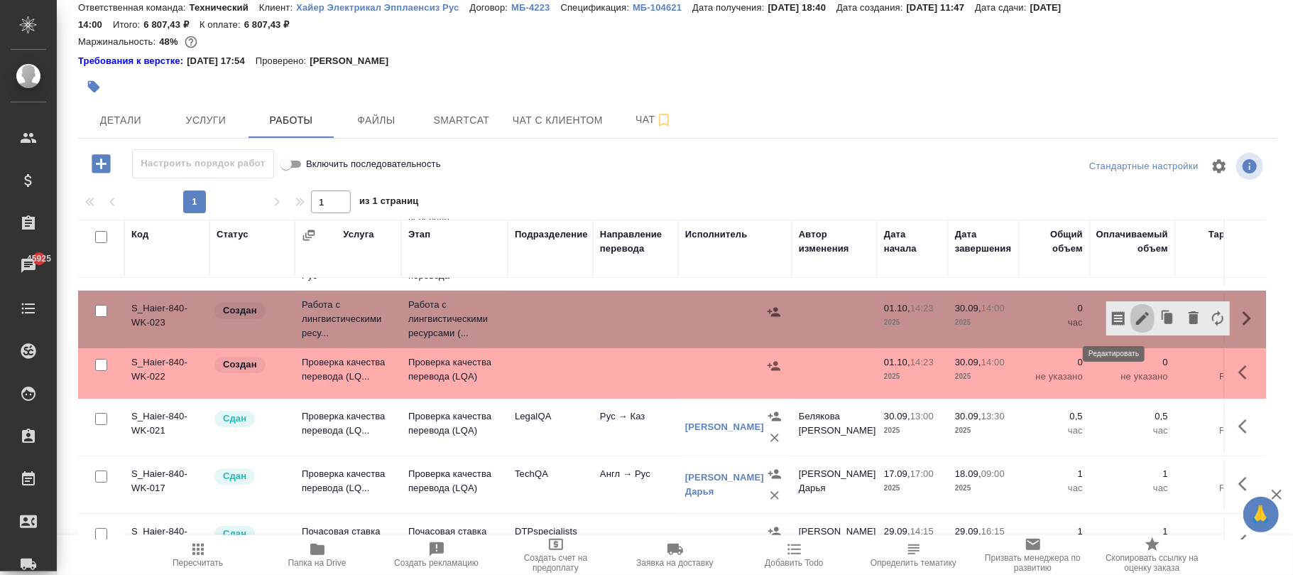
click at [1134, 318] on icon "button" at bounding box center [1142, 318] width 17 height 17
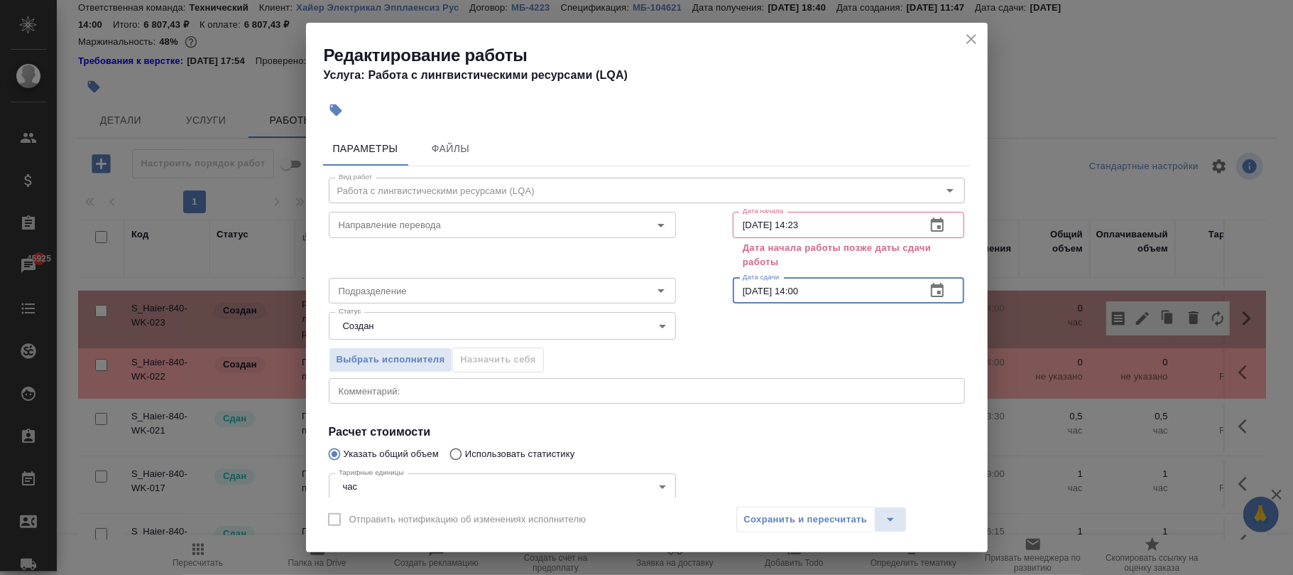
drag, startPoint x: 815, startPoint y: 285, endPoint x: 709, endPoint y: 281, distance: 106.6
click at [640, 271] on div "Подразделение Подразделение Дата сдачи [DATE] 14:00 Дата сдачи" at bounding box center [646, 289] width 693 height 91
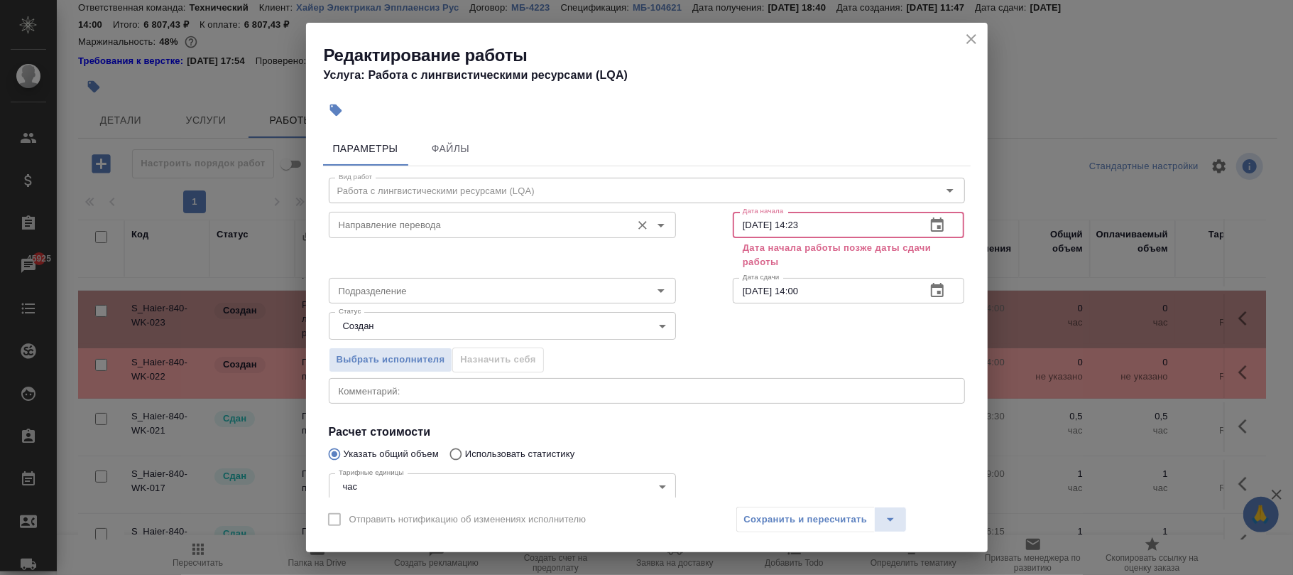
drag, startPoint x: 832, startPoint y: 227, endPoint x: 588, endPoint y: 224, distance: 244.3
click at [558, 225] on div "Направление перевода Направление перевода Дата начала [DATE] 14:23 Дата начала …" at bounding box center [646, 239] width 693 height 122
paste input "[DATE] 14:00"
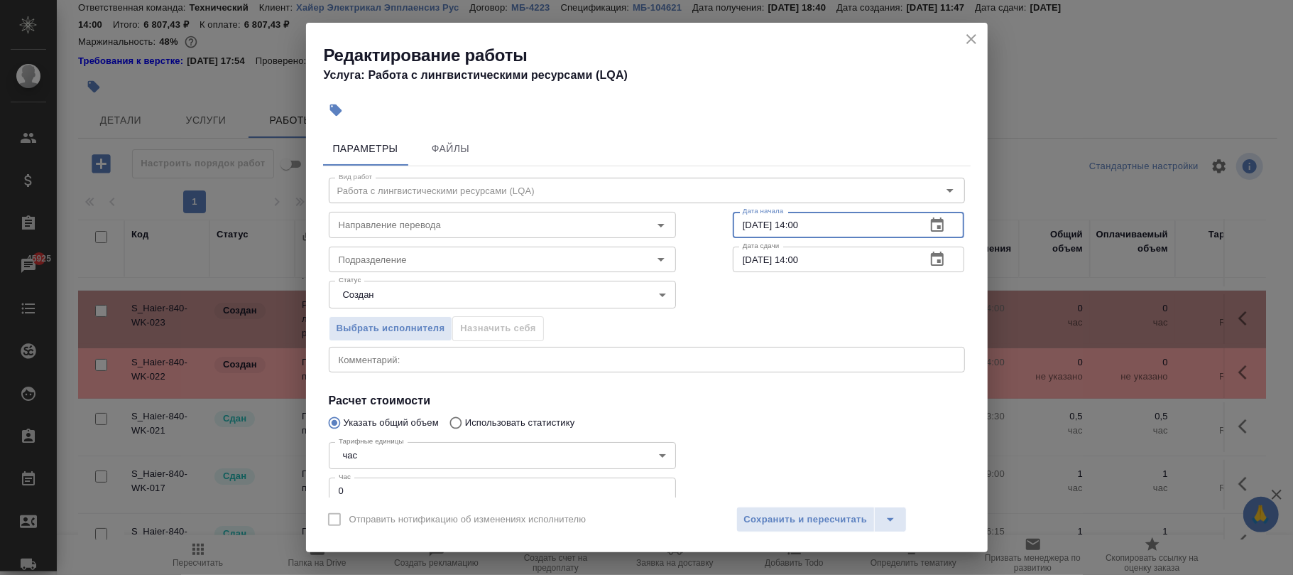
click at [795, 224] on input "[DATE] 14:00" at bounding box center [824, 225] width 183 height 26
type input "[DATE] 11:00"
click at [788, 521] on span "Сохранить и пересчитать" at bounding box center [806, 519] width 124 height 16
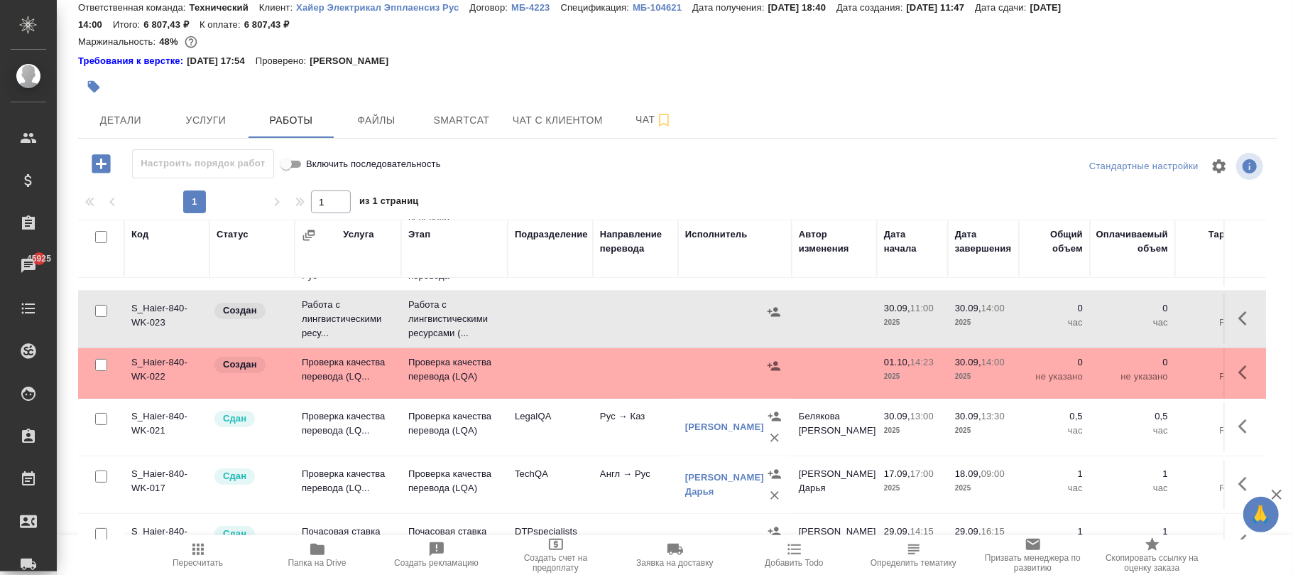
click at [586, 376] on td at bounding box center [550, 373] width 85 height 50
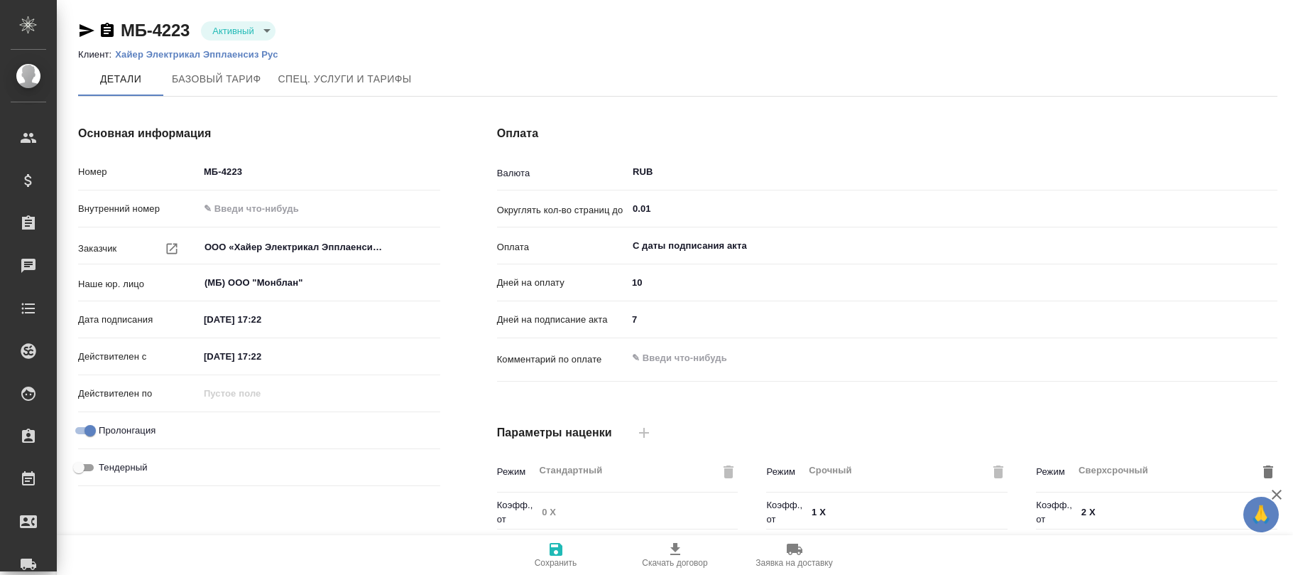
drag, startPoint x: 0, startPoint y: 0, endPoint x: 369, endPoint y: 85, distance: 379.0
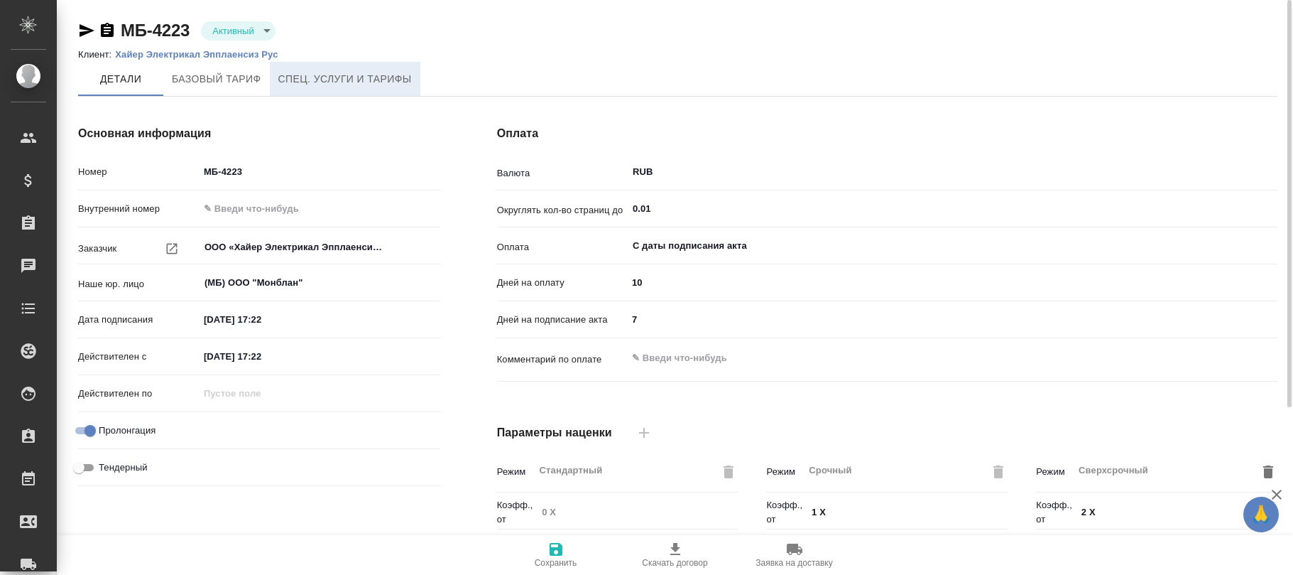
click at [353, 71] on span "Спец. услуги и тарифы" at bounding box center [345, 79] width 134 height 18
type input "1062 awatera + Marketing"
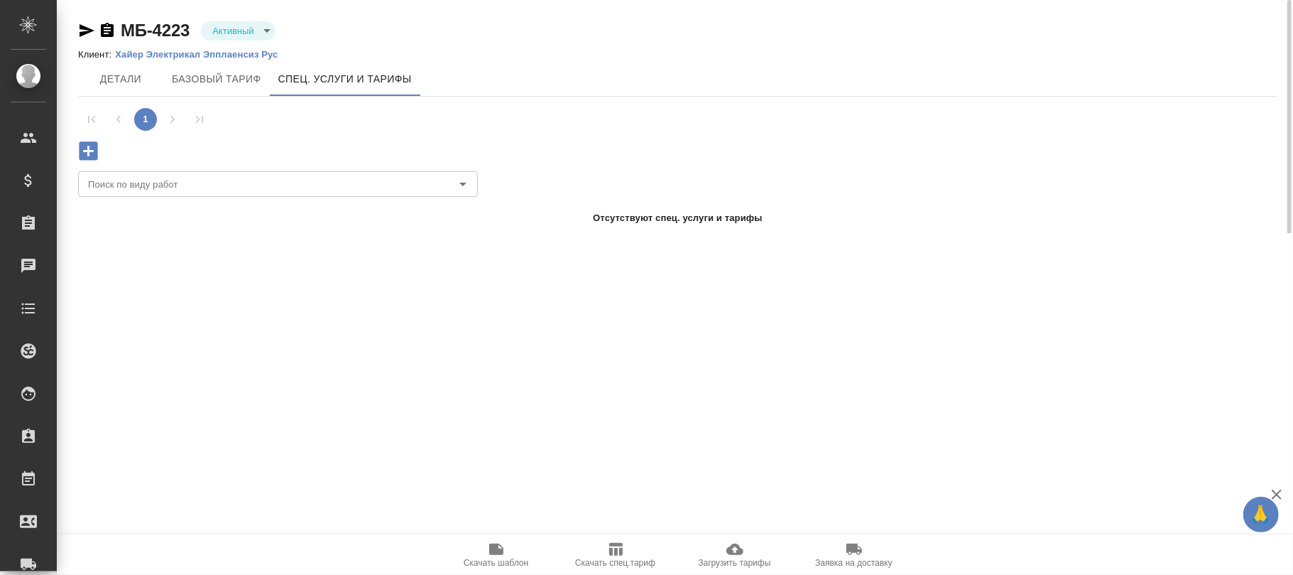
click at [86, 151] on icon "button" at bounding box center [88, 150] width 25 height 25
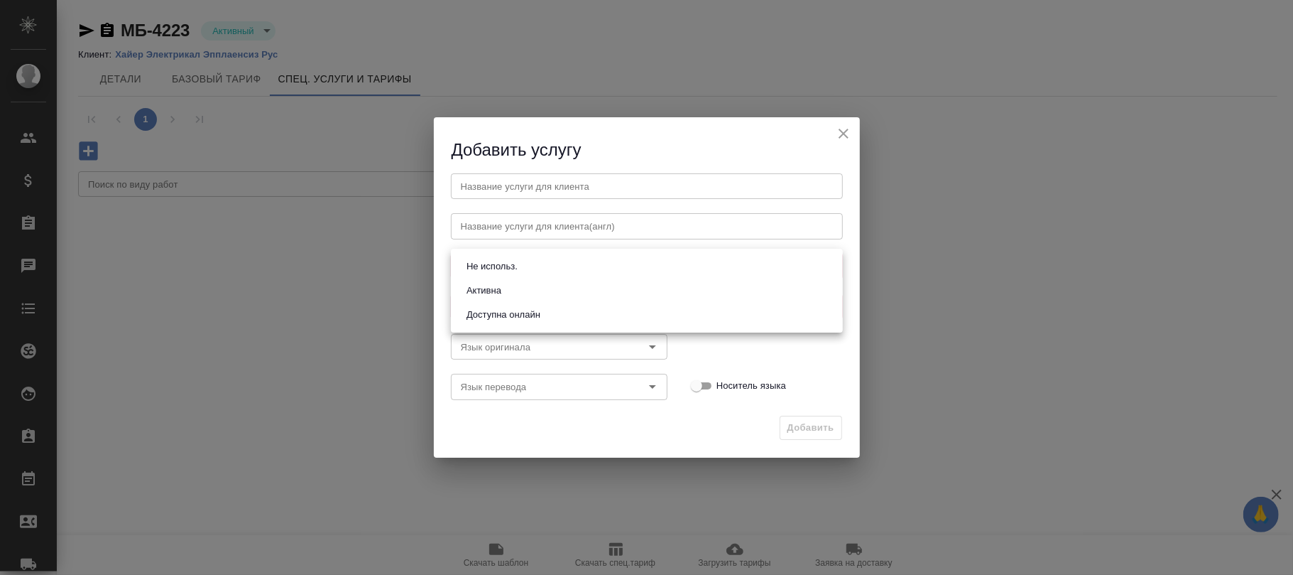
click at [514, 257] on body "🙏 .cls-1 fill:#fff; AWATERA Фокина Наталья n.fokina Клиенты Спецификации Заказы…" at bounding box center [646, 287] width 1293 height 575
click at [496, 280] on li "Активна" at bounding box center [647, 290] width 392 height 24
type input "active"
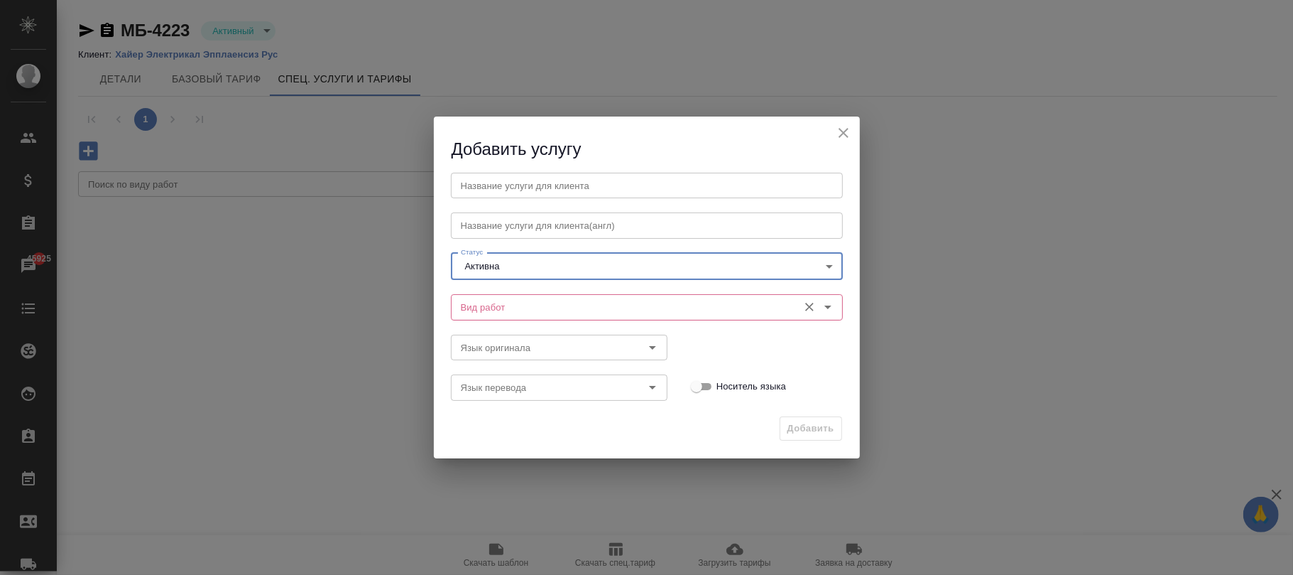
click at [490, 310] on input "Вид работ" at bounding box center [623, 306] width 336 height 17
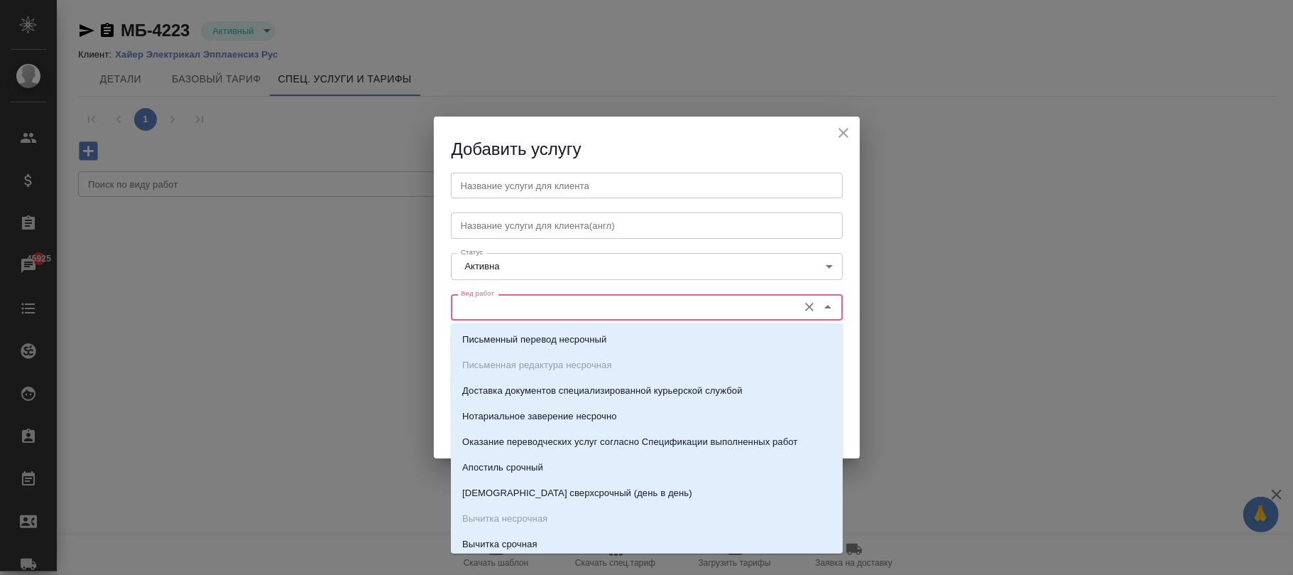
paste input "Проверка качества перевода (LQA)"
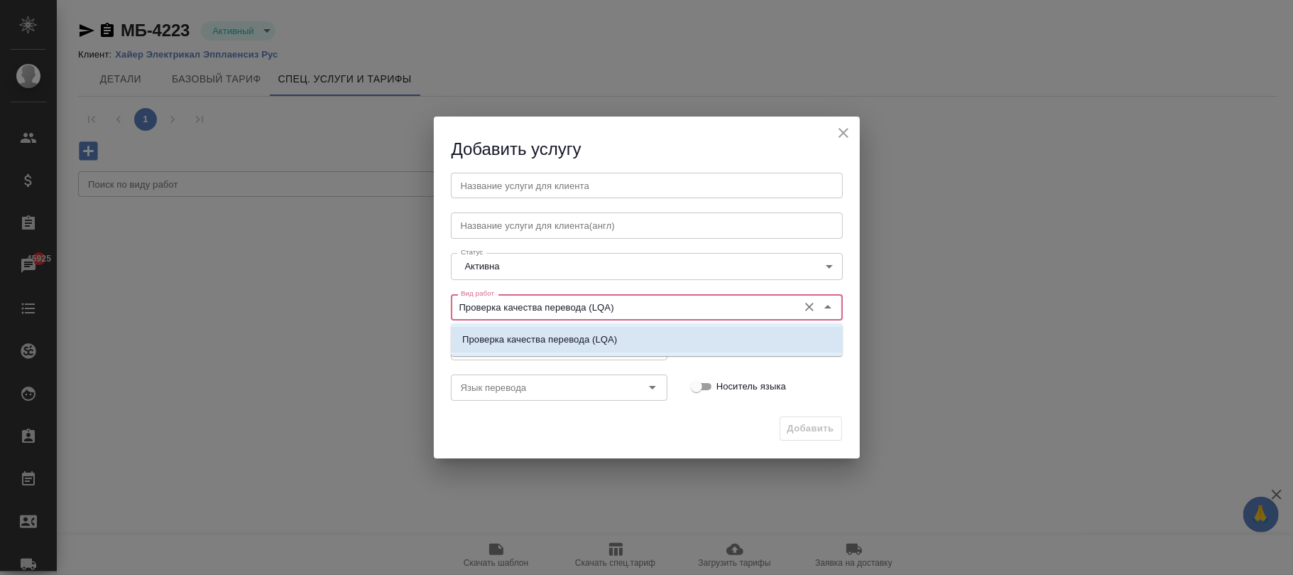
click at [554, 345] on p "Проверка качества перевода (LQA)" at bounding box center [539, 339] width 155 height 14
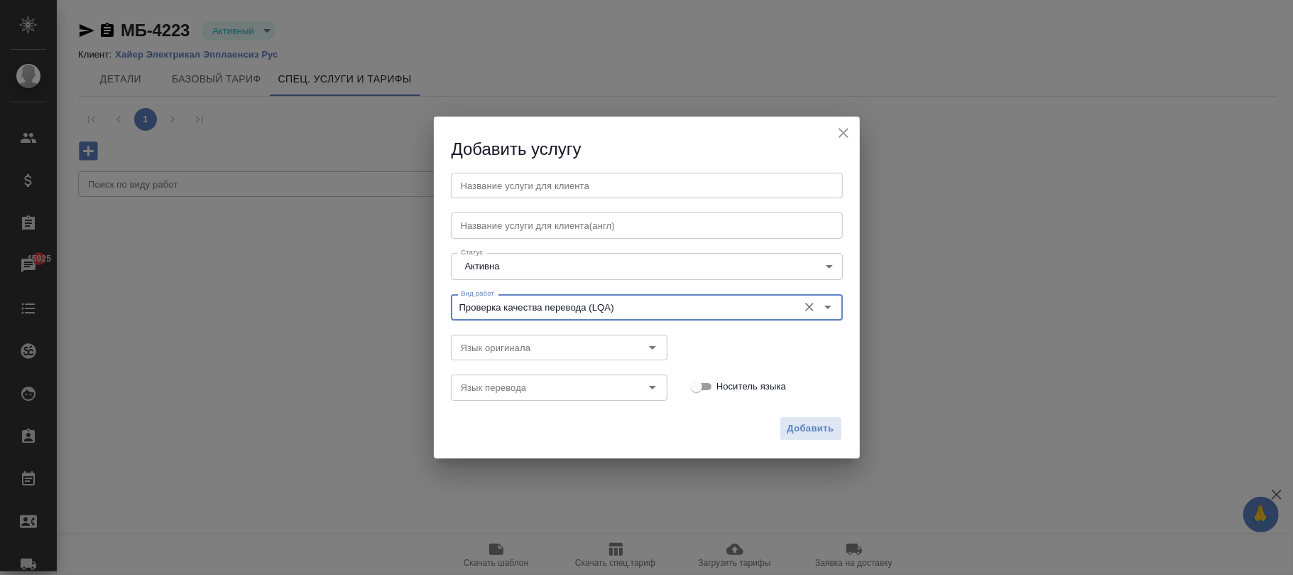
type input "Проверка качества перевода (LQA)"
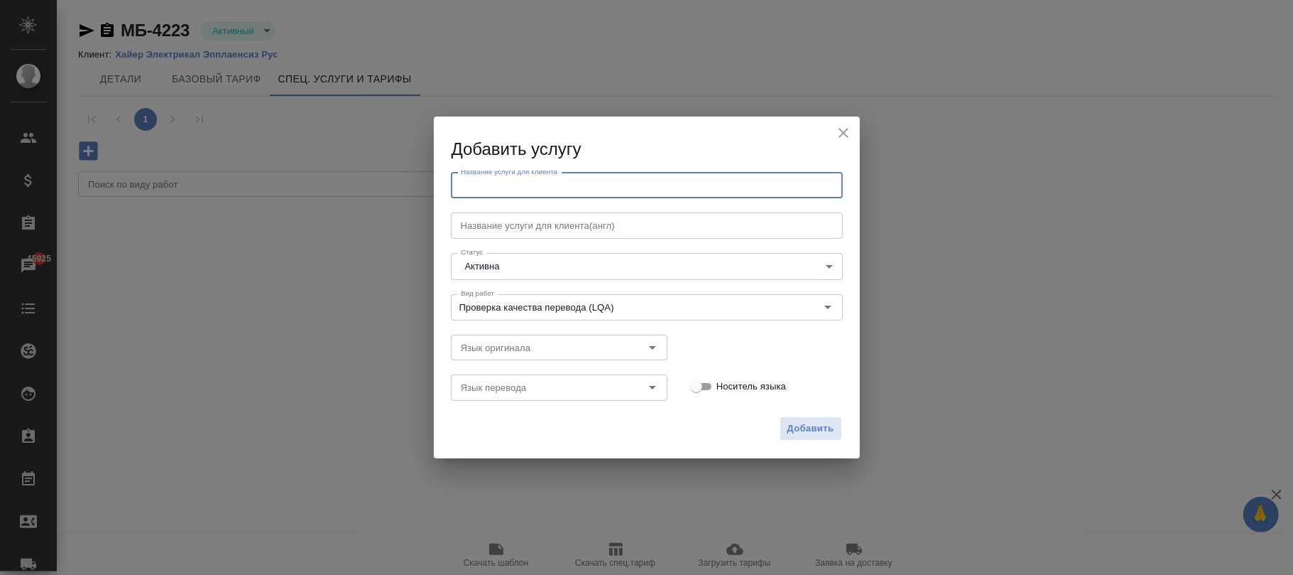
drag, startPoint x: 538, startPoint y: 186, endPoint x: 540, endPoint y: 197, distance: 11.7
click at [538, 186] on input "text" at bounding box center [647, 186] width 392 height 26
paste input "Проверка качества перевода (LQA)"
type input "Проверка качества перевода (LQA)"
click at [813, 423] on button "Добавить" at bounding box center [811, 428] width 62 height 25
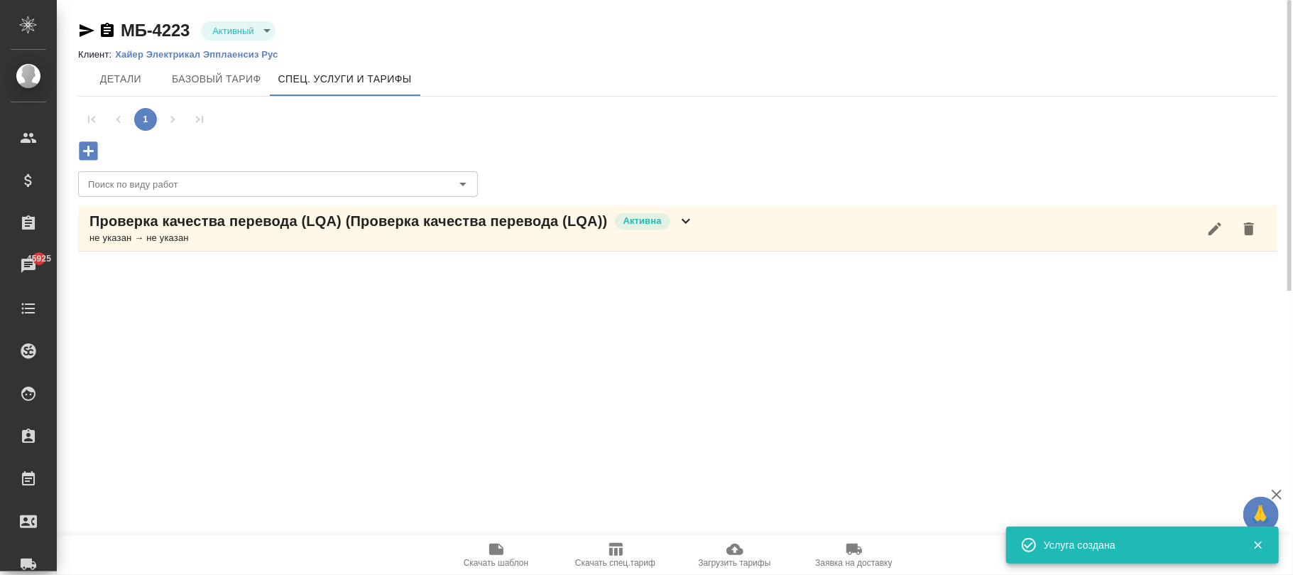
click at [687, 229] on icon at bounding box center [685, 220] width 17 height 17
click at [279, 288] on icon "button" at bounding box center [287, 279] width 17 height 17
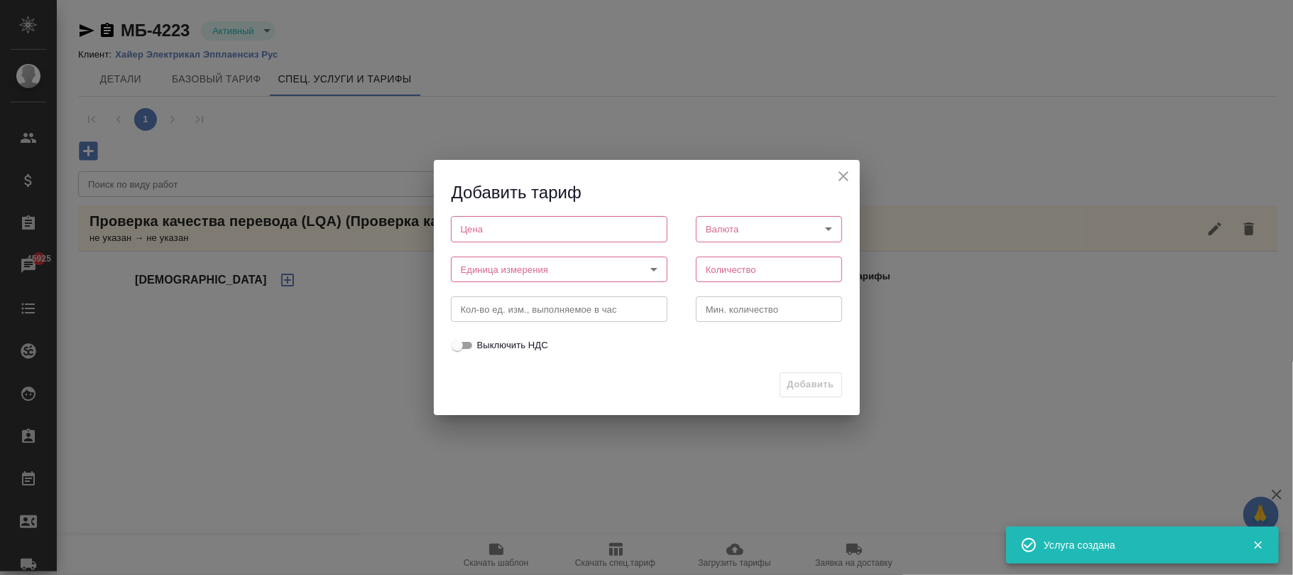
click at [472, 224] on input "number" at bounding box center [559, 229] width 217 height 26
type input "0"
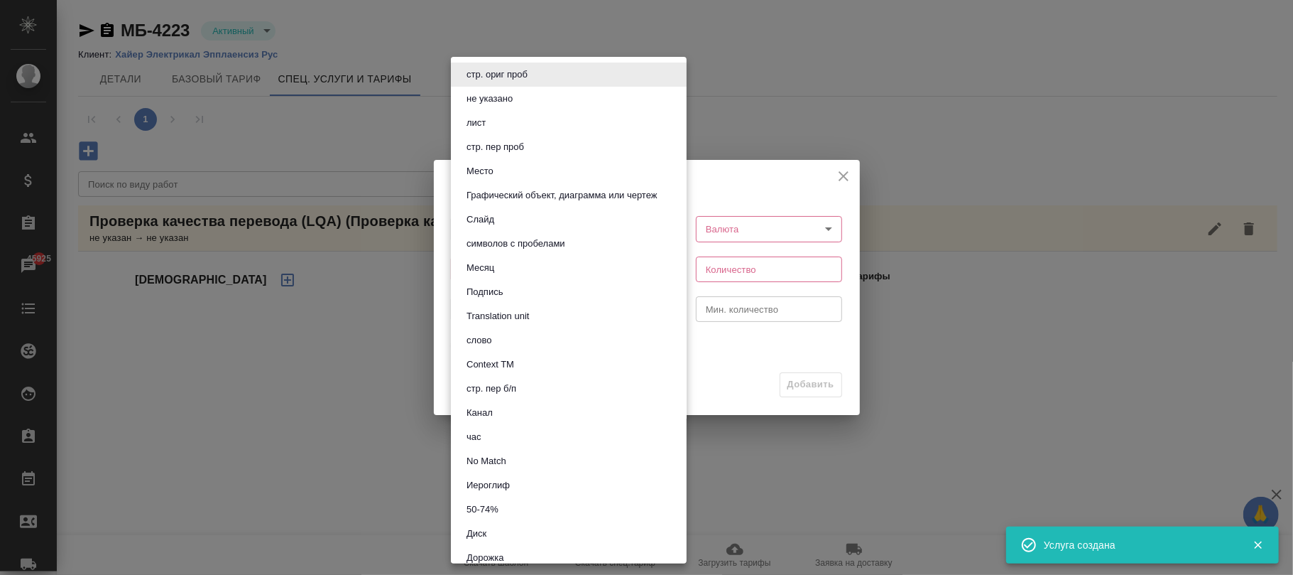
click at [503, 270] on body "🙏 .cls-1 fill:#fff; AWATERA Фокина Наталья n.fokina Клиенты Спецификации Заказы…" at bounding box center [646, 287] width 1293 height 575
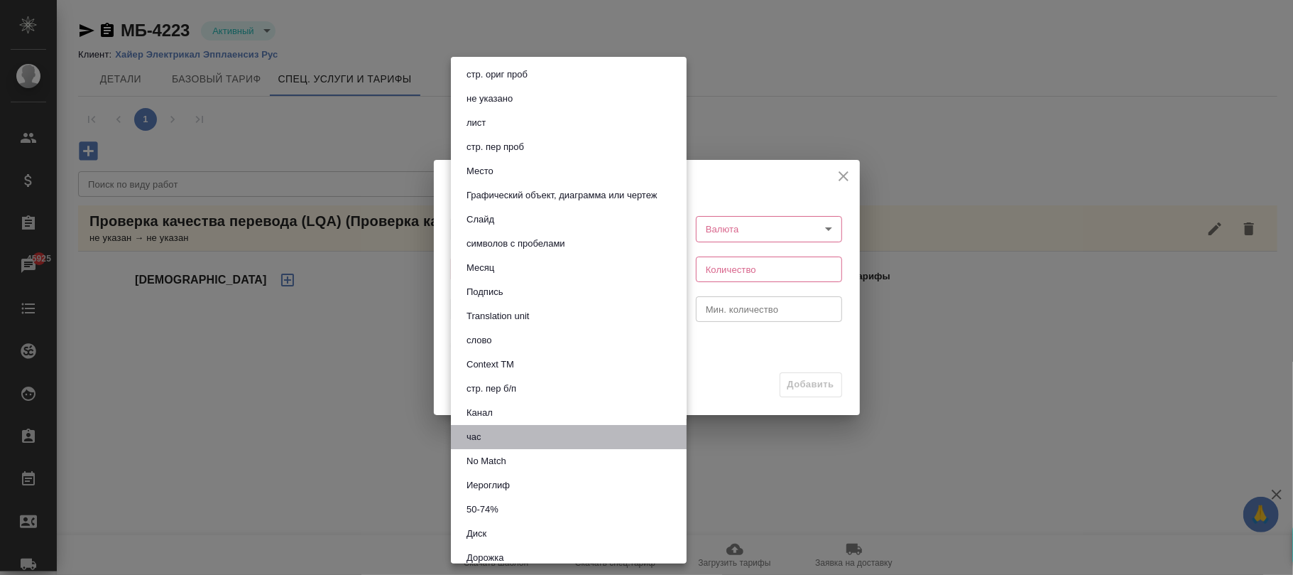
click at [475, 427] on li "час" at bounding box center [569, 437] width 236 height 24
type input "5a8b1489cc6b4906c91bfd93"
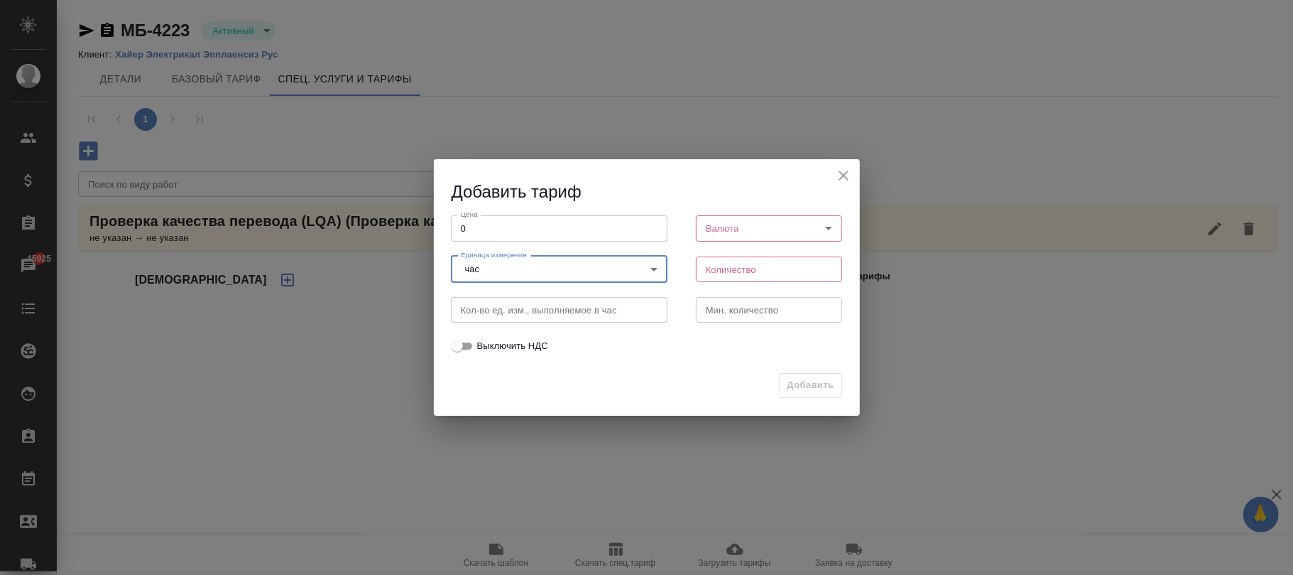
click at [805, 229] on body "🙏 .cls-1 fill:#fff; AWATERA Фокина Наталья n.fokina Клиенты Спецификации Заказы…" at bounding box center [646, 287] width 1293 height 575
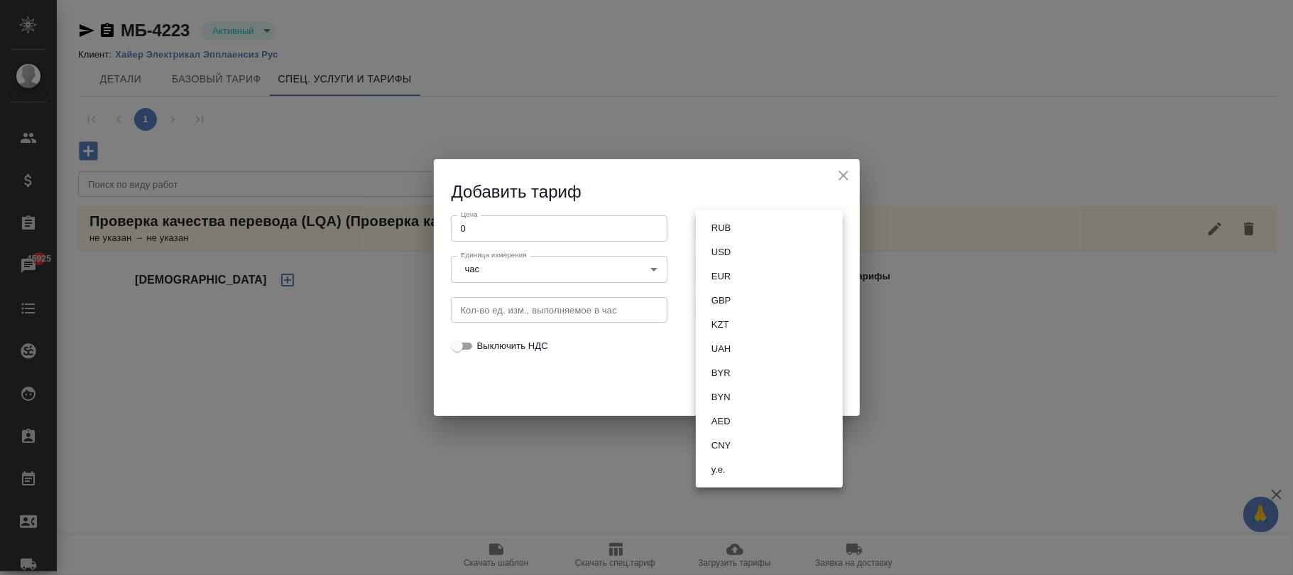
click at [746, 228] on li "RUB" at bounding box center [769, 228] width 147 height 24
type input "RUB"
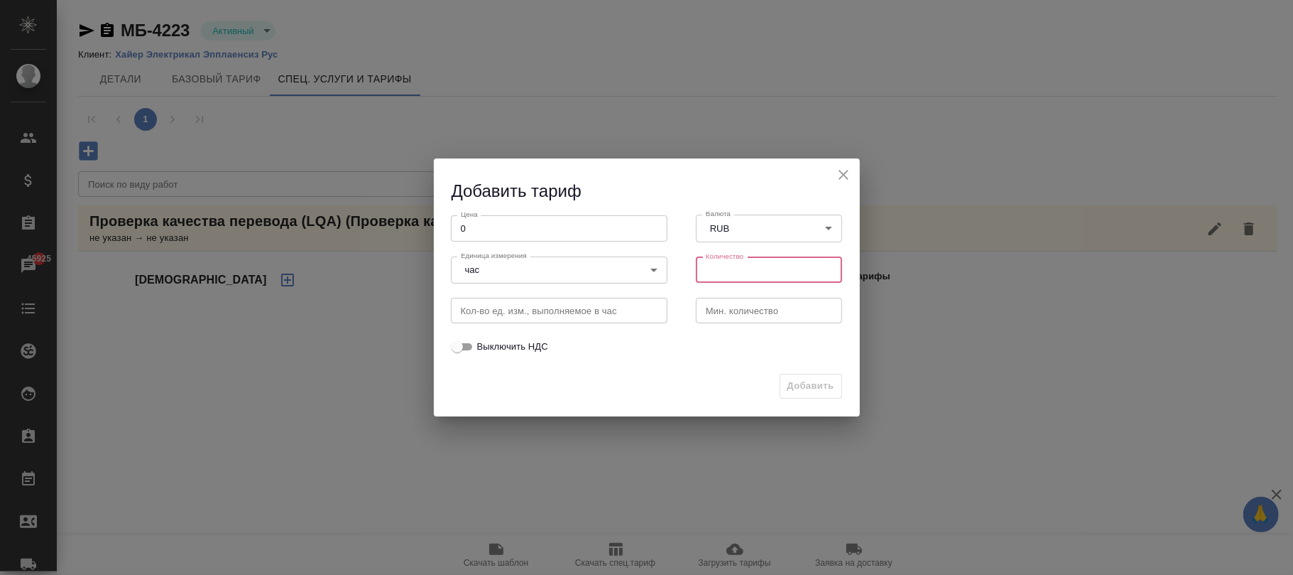
click at [731, 268] on input "number" at bounding box center [769, 270] width 147 height 26
type input "1"
click at [813, 391] on span "Добавить" at bounding box center [811, 386] width 47 height 16
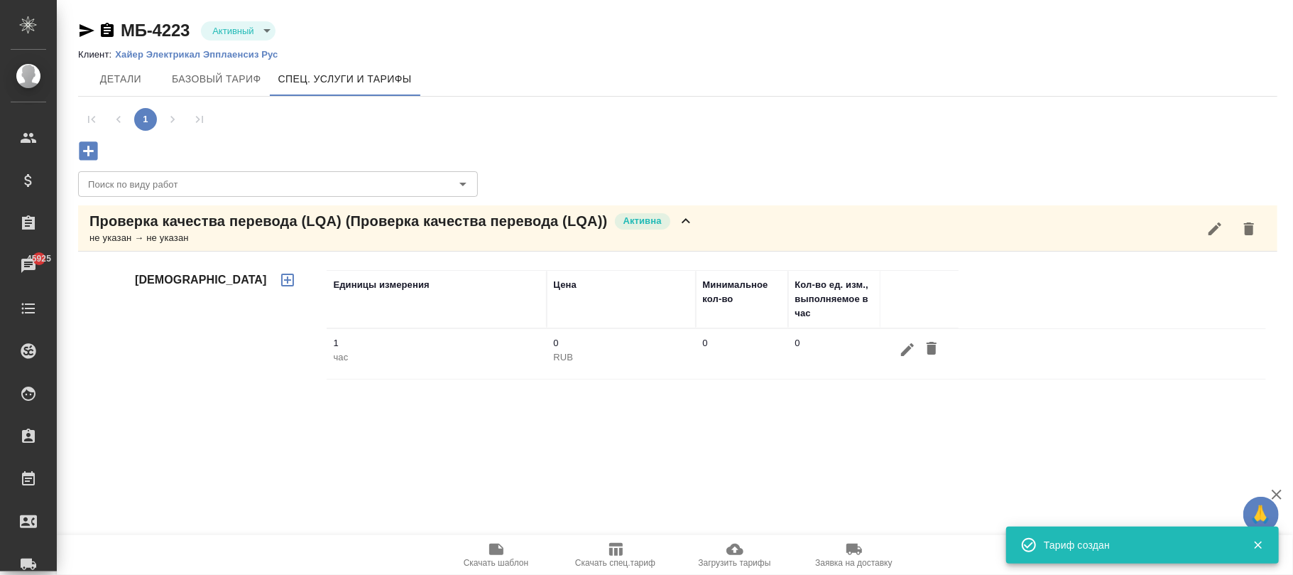
click at [91, 155] on icon "button" at bounding box center [88, 150] width 18 height 18
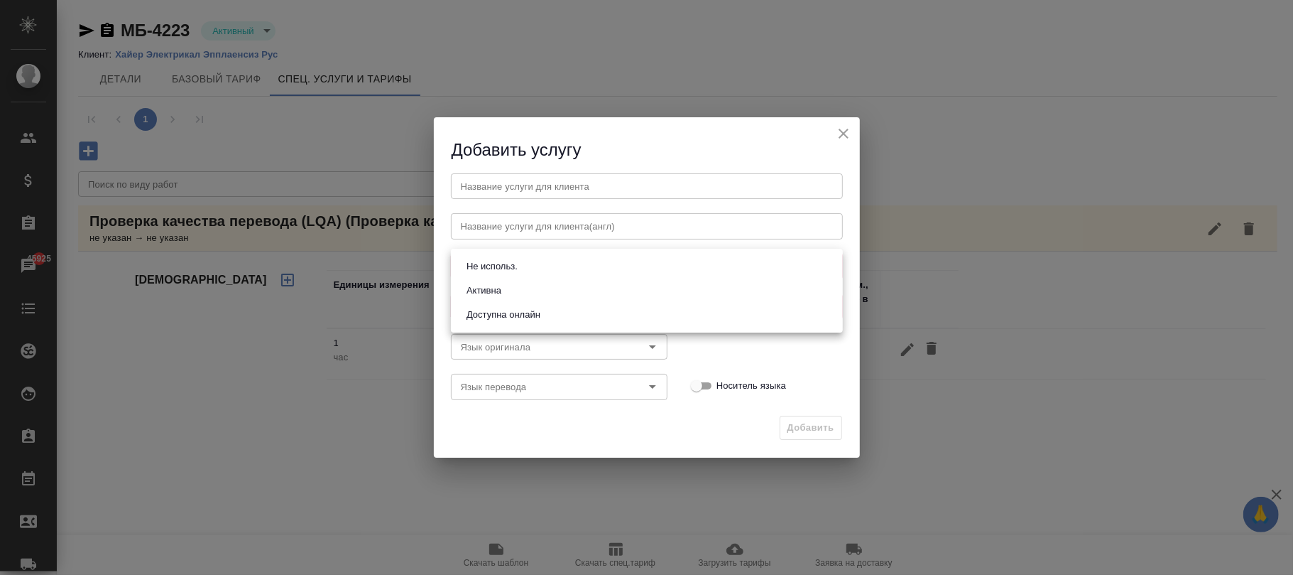
click at [552, 264] on body "🙏 .cls-1 fill:#fff; AWATERA Фокина Наталья n.fokina Клиенты Спецификации Заказы…" at bounding box center [646, 287] width 1293 height 575
click at [506, 294] on button "Активна" at bounding box center [483, 291] width 43 height 16
type input "active"
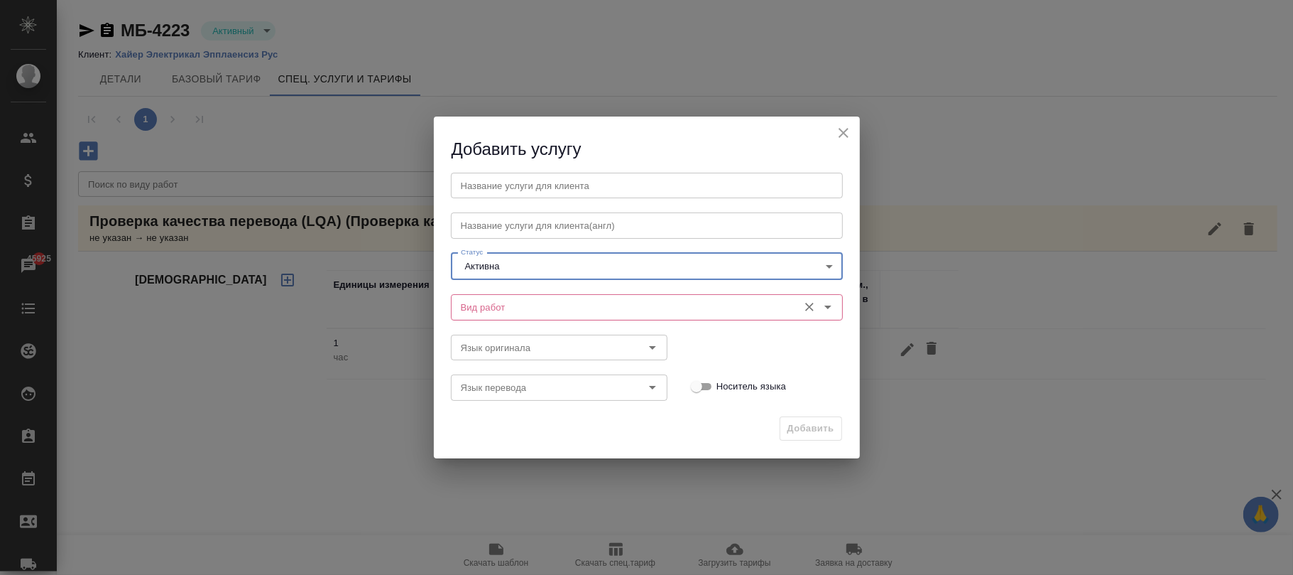
click at [504, 311] on input "Вид работ" at bounding box center [623, 306] width 336 height 17
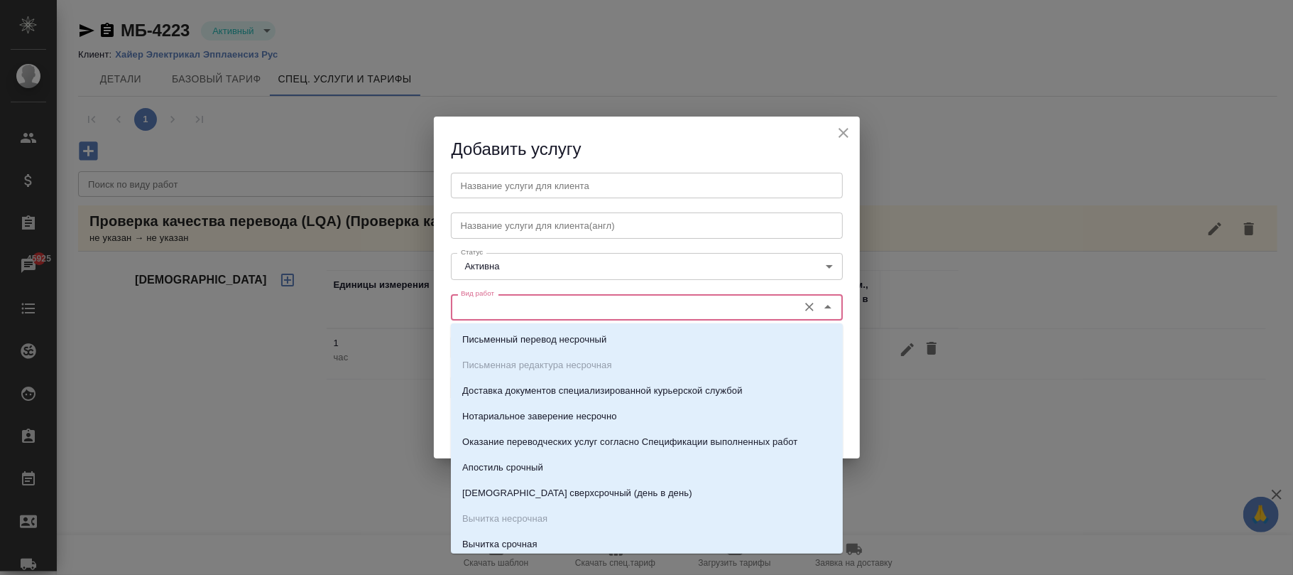
paste input "Работа с лингвистическими ресурсами (LQA)"
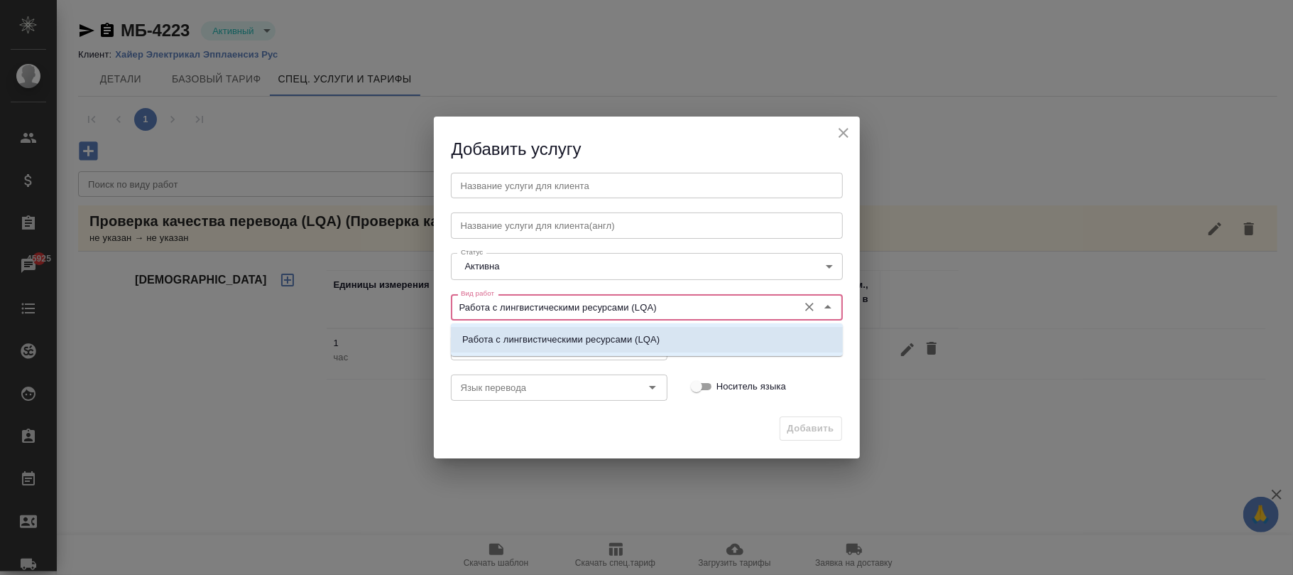
click at [529, 334] on p "Работа с лингвистическими ресурсами (LQA)" at bounding box center [560, 339] width 197 height 14
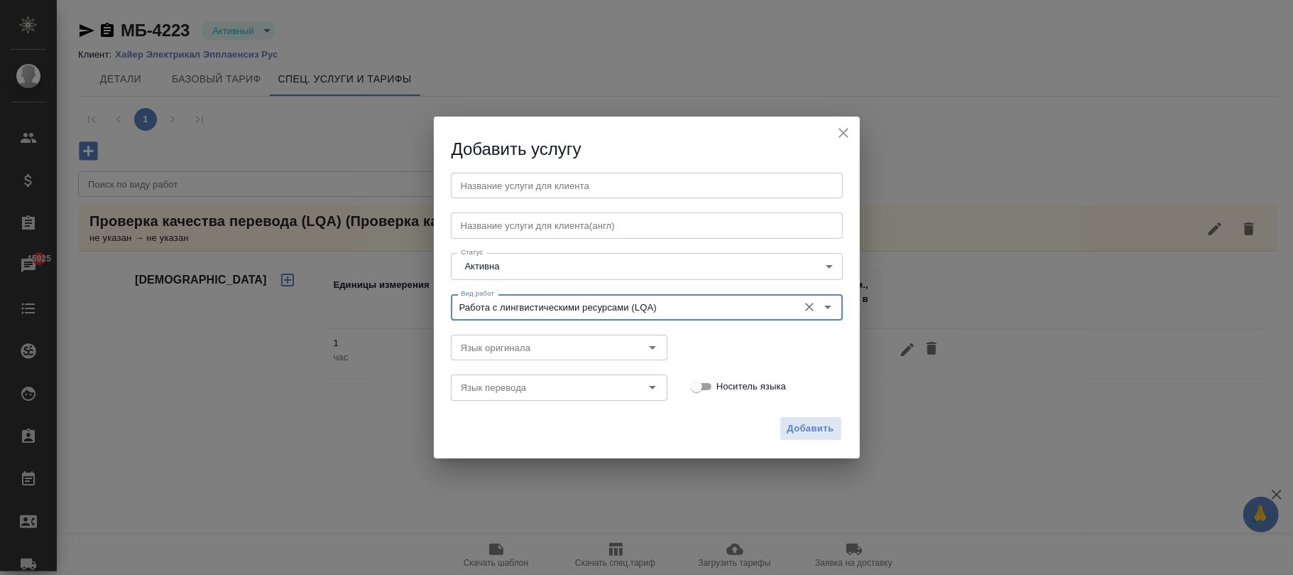
type input "Работа с лингвистическими ресурсами (LQA)"
drag, startPoint x: 510, startPoint y: 199, endPoint x: 507, endPoint y: 191, distance: 8.3
click at [507, 191] on div "Название услуги для клиента Название услуги для клиента Название услуги для кли…" at bounding box center [647, 285] width 398 height 242
drag, startPoint x: 561, startPoint y: 180, endPoint x: 562, endPoint y: 214, distance: 33.4
click at [562, 180] on input "text" at bounding box center [647, 186] width 392 height 26
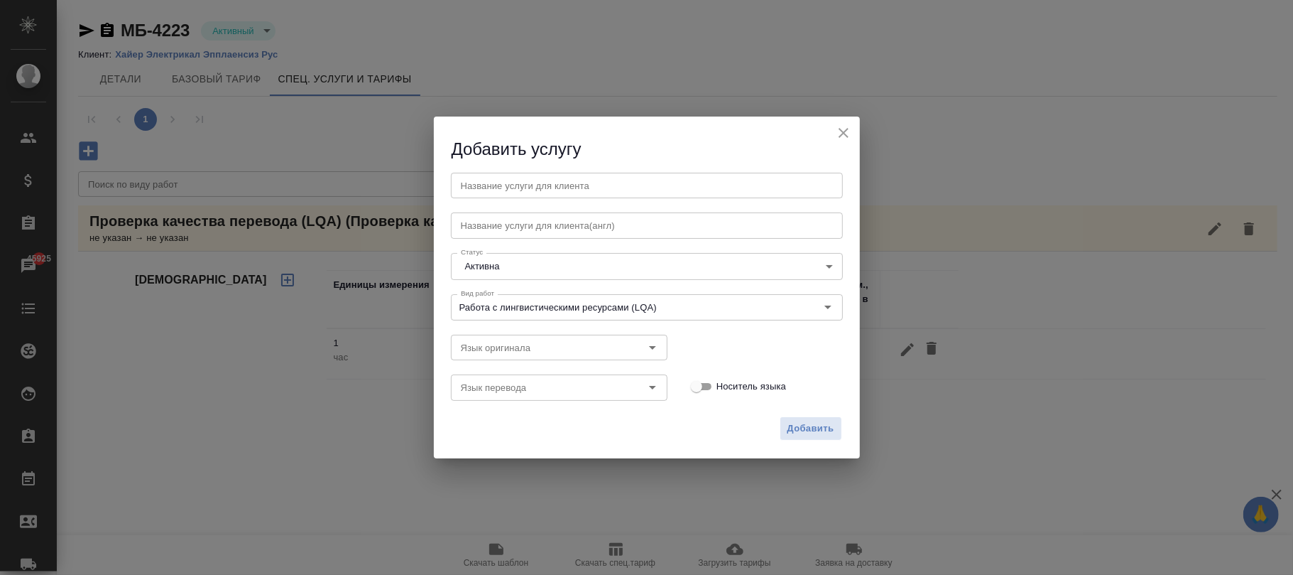
click at [489, 182] on input "text" at bounding box center [647, 186] width 392 height 26
paste input "Работа с лингвистическими ресурсами (LQA)"
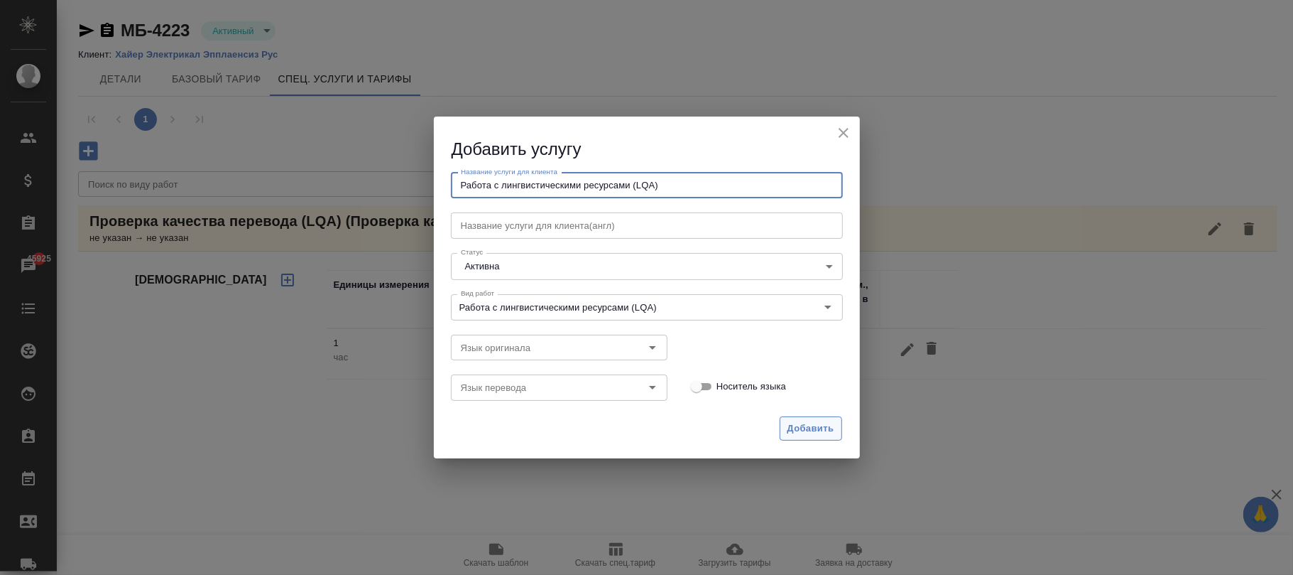
type input "Работа с лингвистическими ресурсами (LQA)"
click at [797, 428] on span "Добавить" at bounding box center [811, 428] width 47 height 16
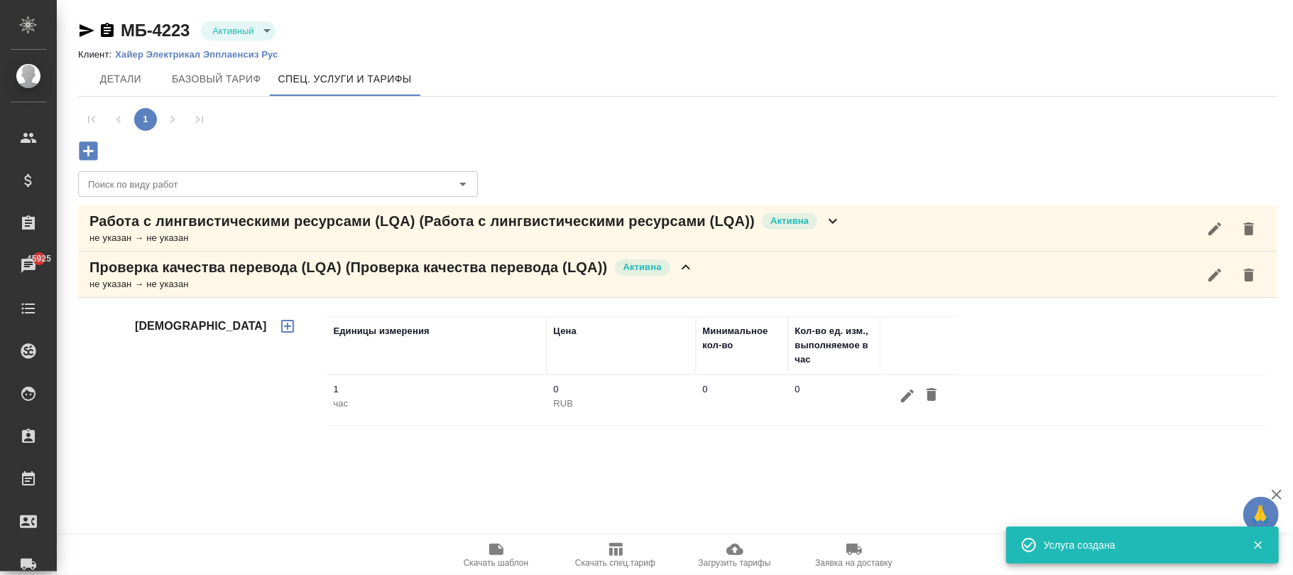
click at [834, 219] on icon at bounding box center [832, 220] width 17 height 17
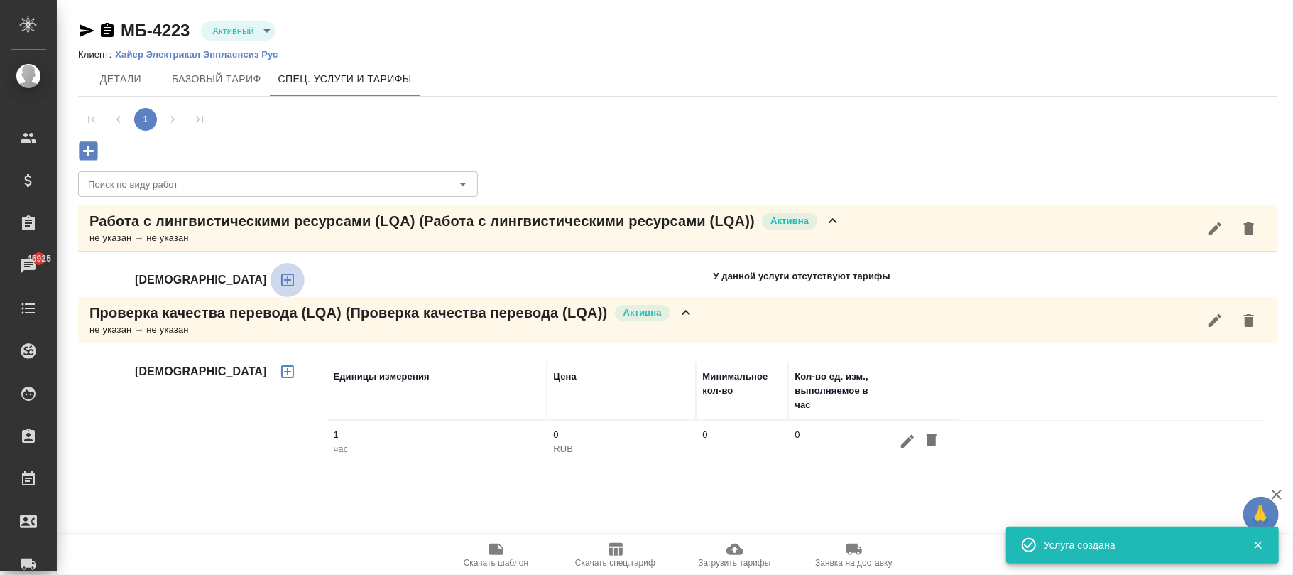
click at [279, 277] on icon "button" at bounding box center [287, 279] width 17 height 17
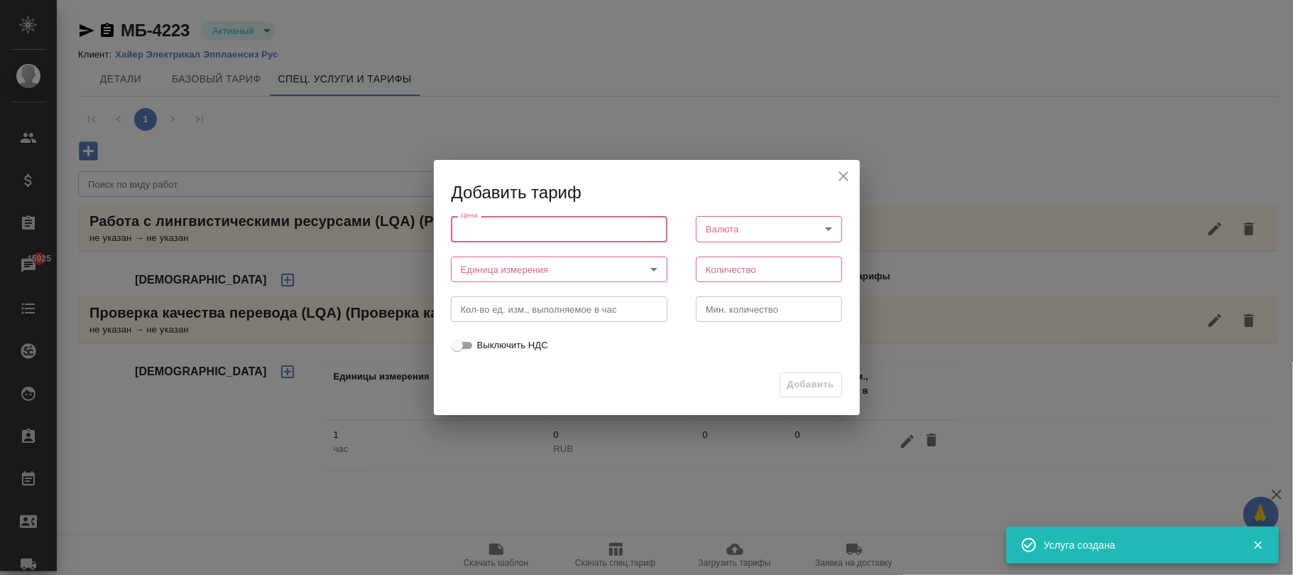
click at [464, 229] on input "number" at bounding box center [559, 229] width 217 height 26
type input "0"
click at [555, 261] on body "🙏 .cls-1 fill:#fff; AWATERA Фокина Наталья n.fokina Клиенты Спецификации Заказы…" at bounding box center [646, 287] width 1293 height 575
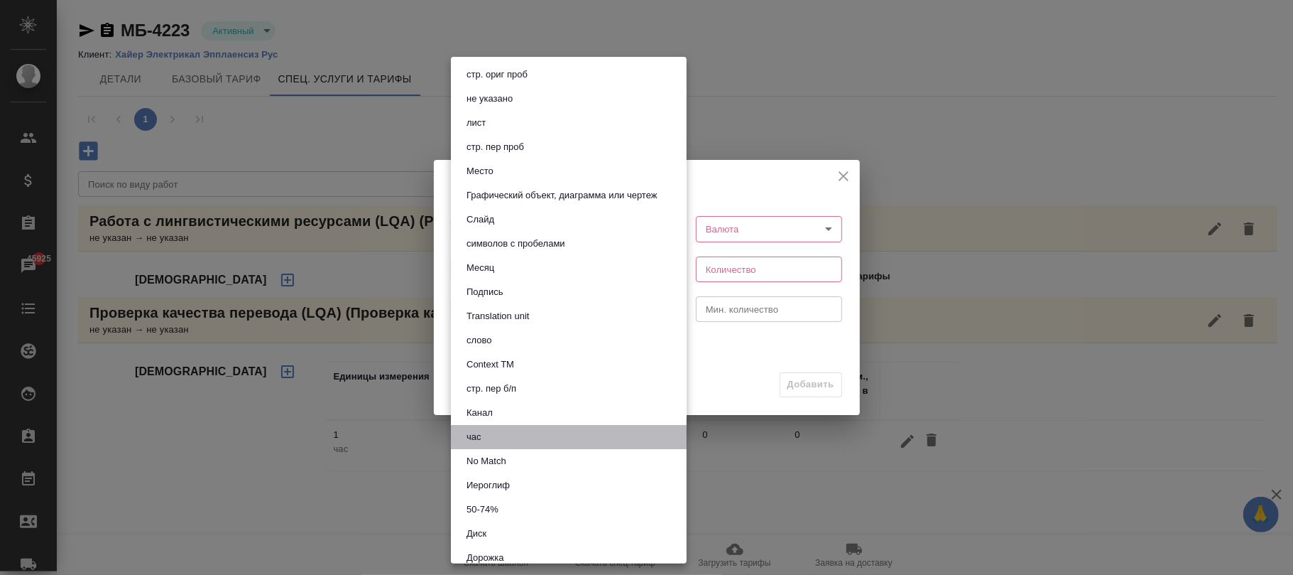
click at [477, 433] on button "час" at bounding box center [473, 437] width 23 height 16
type input "5a8b1489cc6b4906c91bfd93"
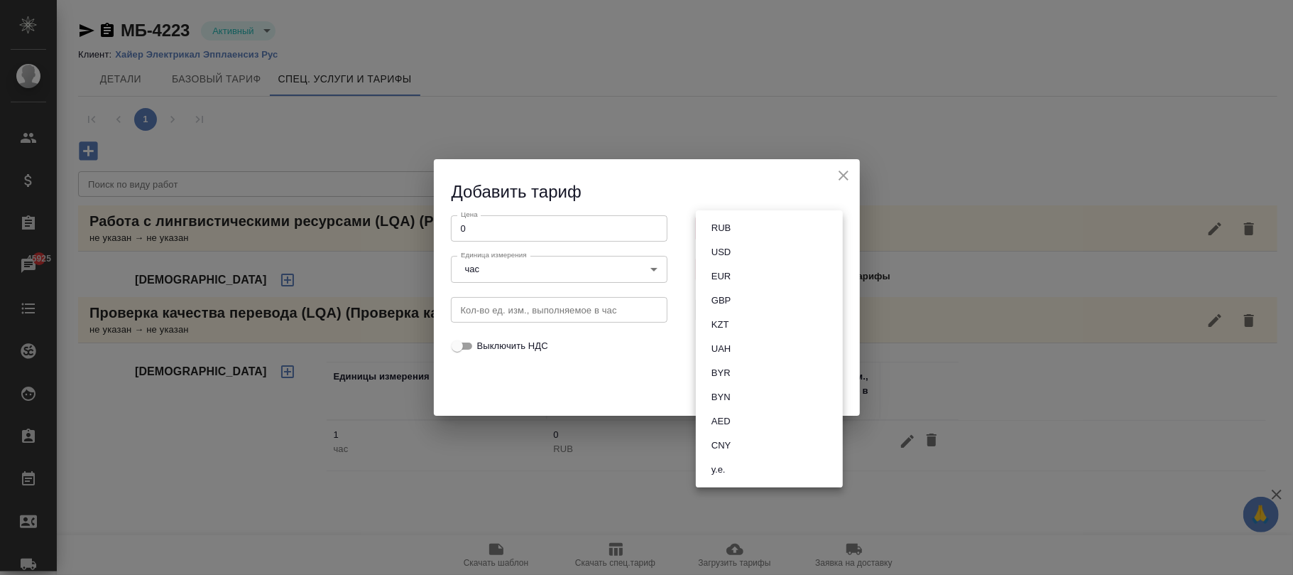
click at [717, 230] on body "🙏 .cls-1 fill:#fff; AWATERA Фокина Наталья n.fokina Клиенты Спецификации Заказы…" at bounding box center [646, 287] width 1293 height 575
click at [726, 220] on button "RUB" at bounding box center [721, 228] width 28 height 16
type input "RUB"
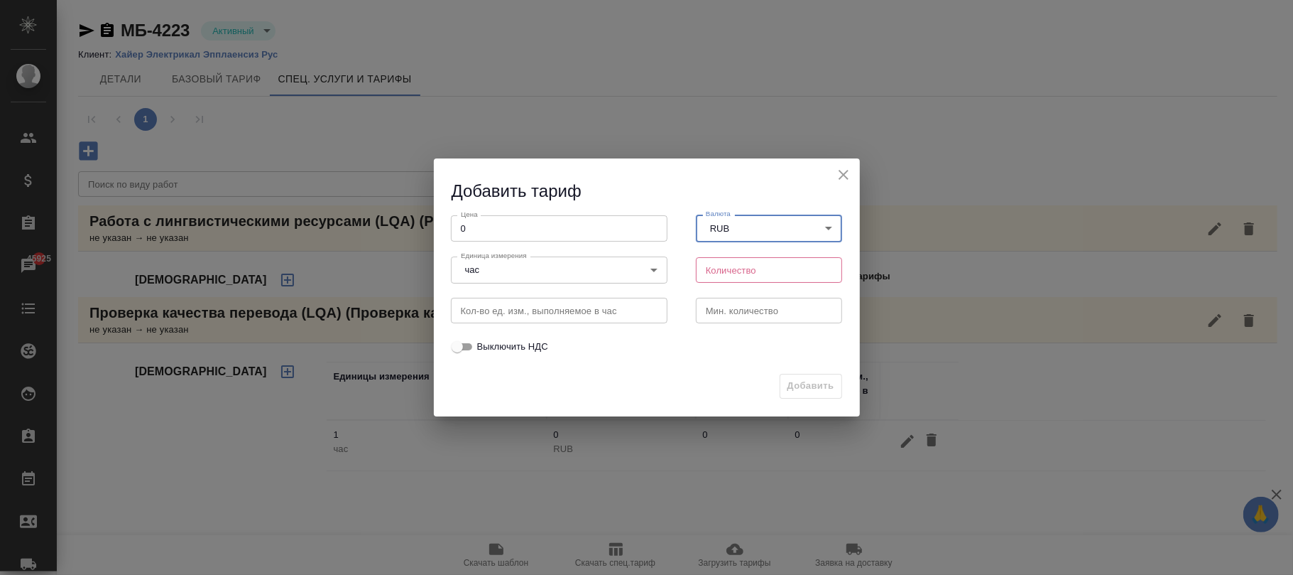
click at [722, 273] on input "number" at bounding box center [769, 270] width 147 height 26
type input "1"
click at [835, 385] on button "Добавить" at bounding box center [811, 386] width 62 height 25
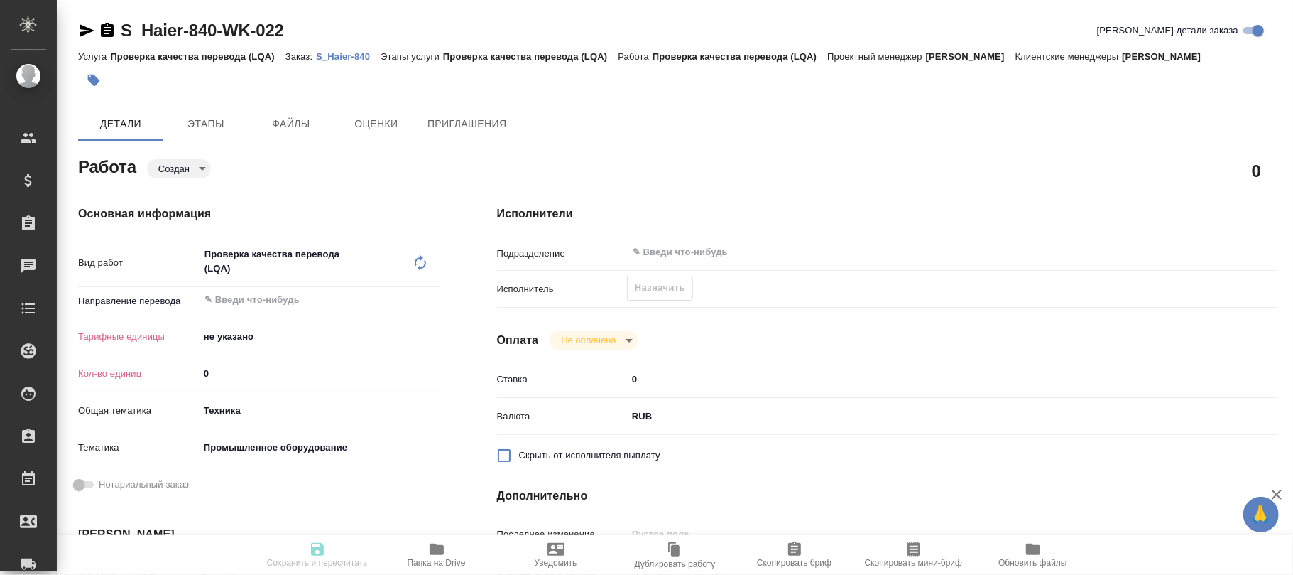
type textarea "x"
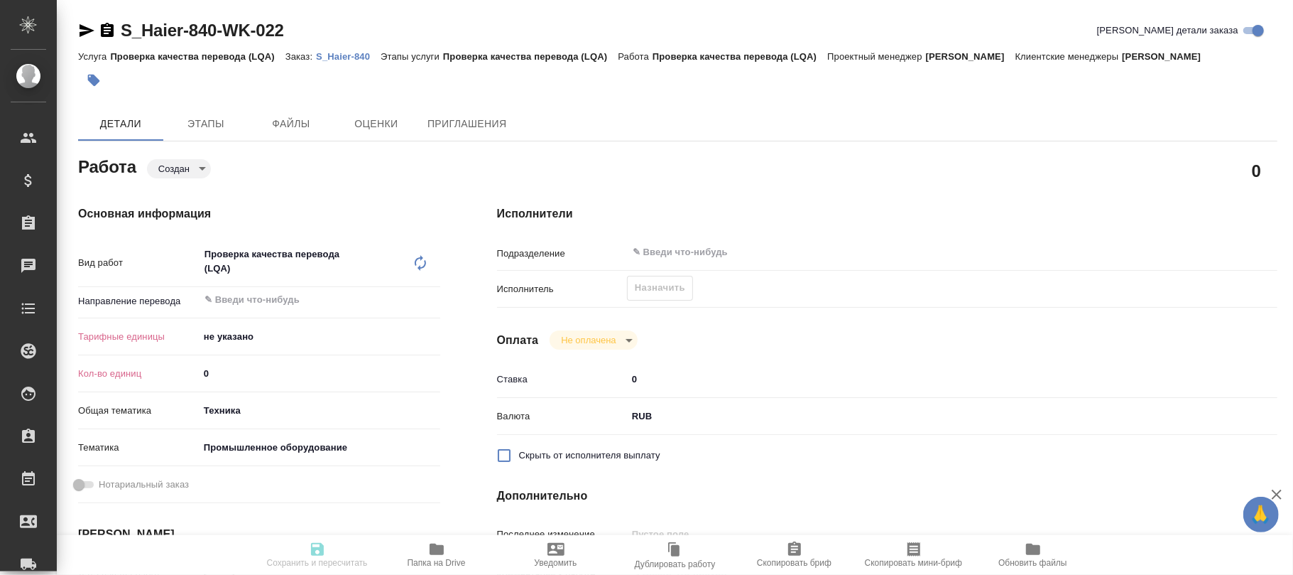
type textarea "x"
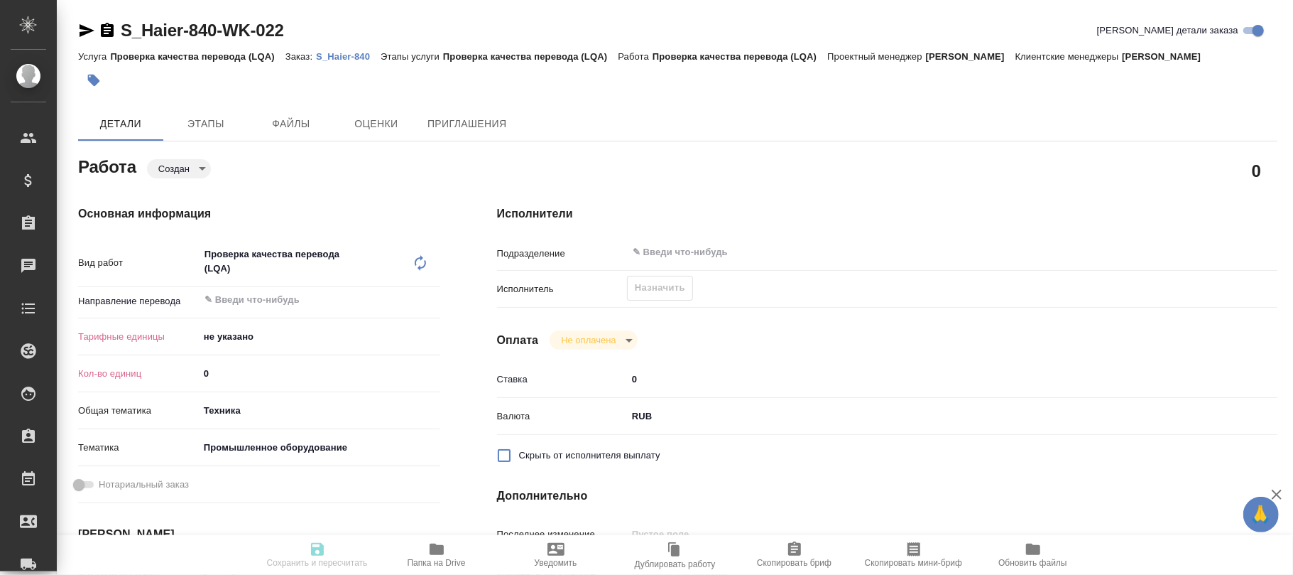
type textarea "x"
